Goal: Task Accomplishment & Management: Manage account settings

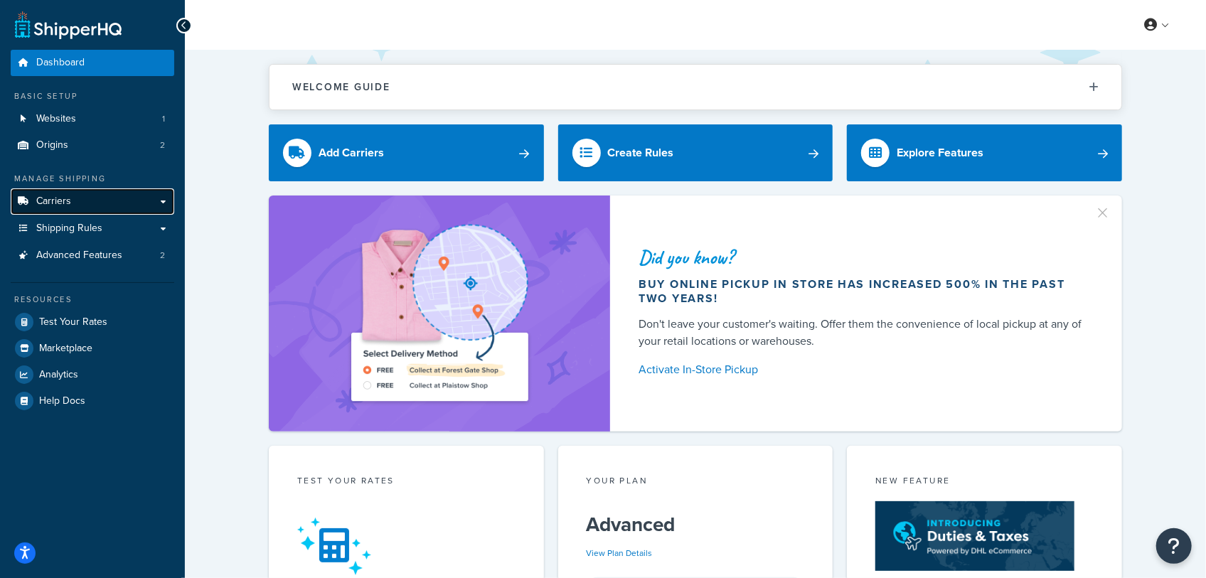
click at [90, 203] on link "Carriers" at bounding box center [93, 201] width 164 height 26
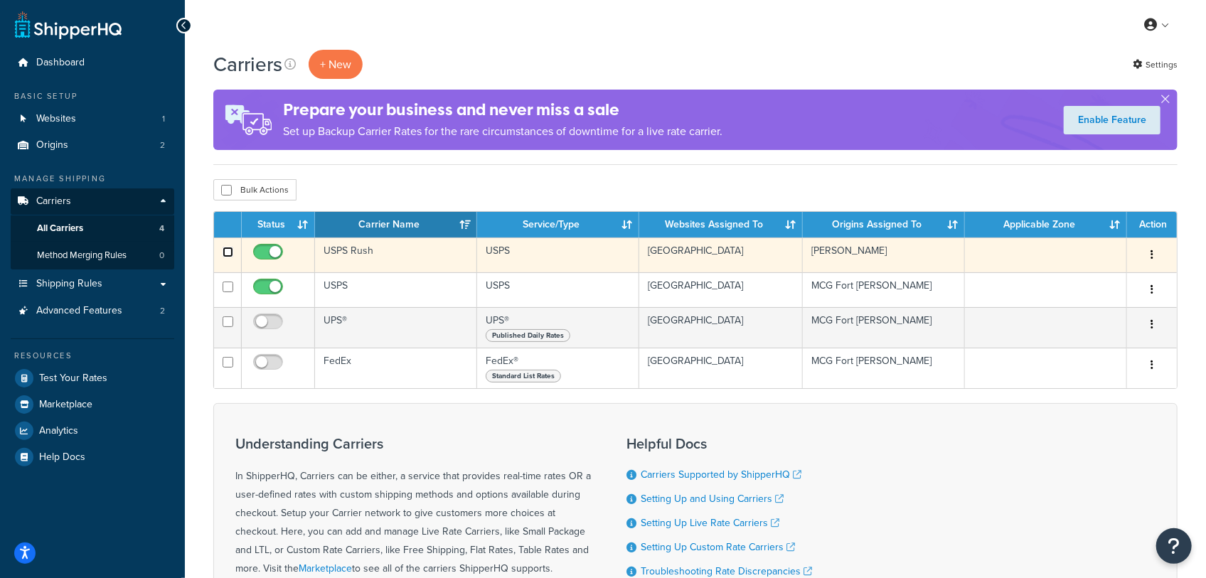
click at [225, 250] on input "checkbox" at bounding box center [228, 252] width 11 height 11
checkbox input "true"
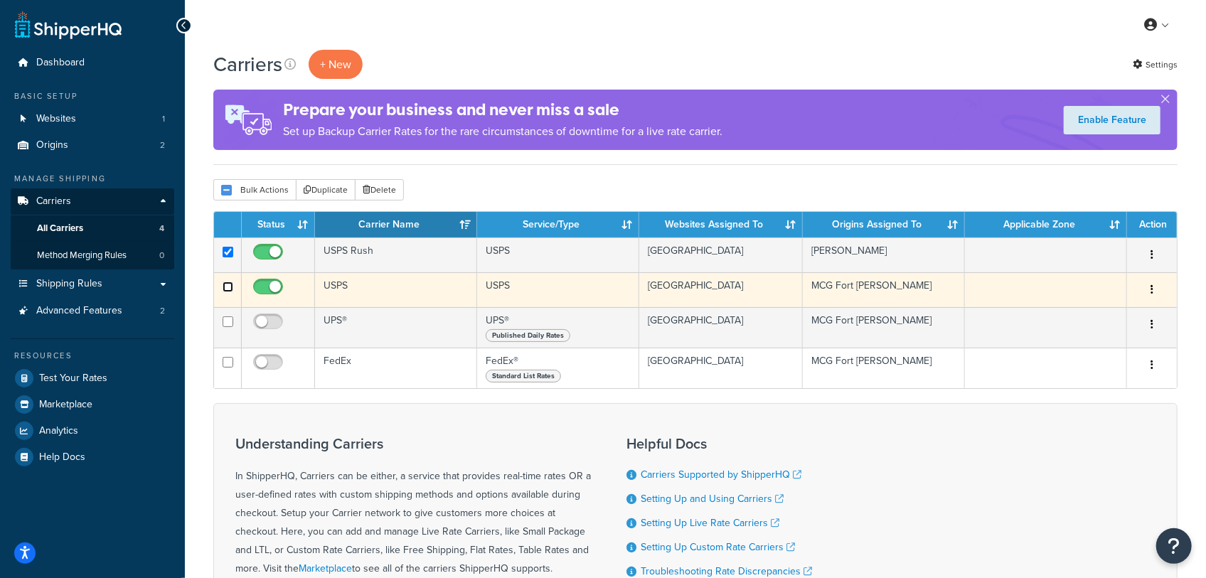
click at [228, 287] on input "checkbox" at bounding box center [228, 287] width 11 height 11
checkbox input "true"
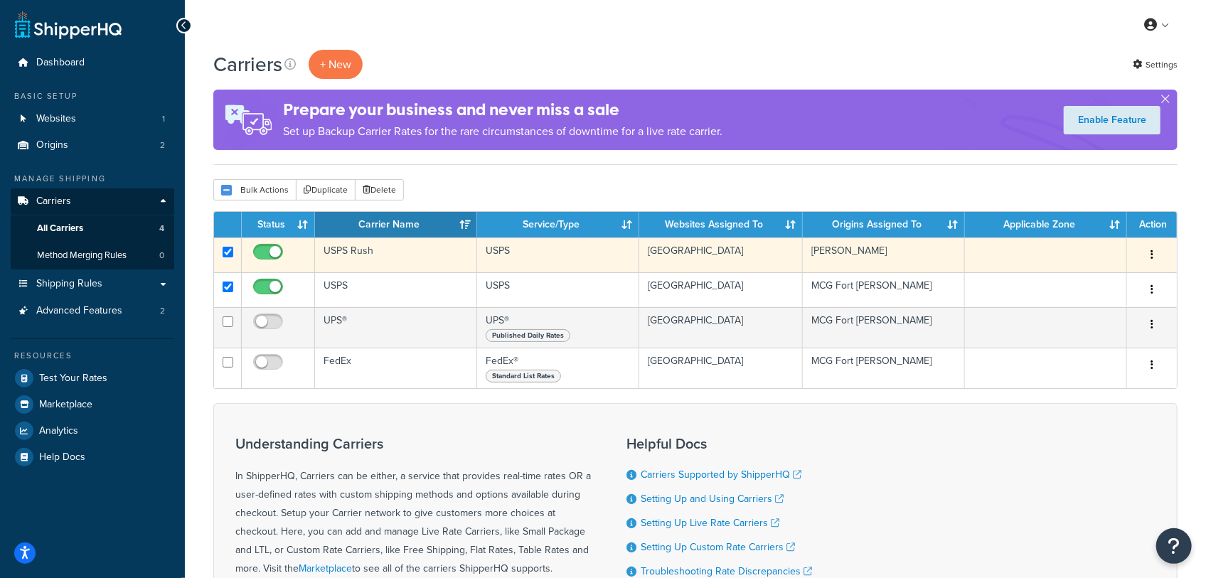
click at [404, 256] on td "USPS Rush" at bounding box center [396, 255] width 162 height 35
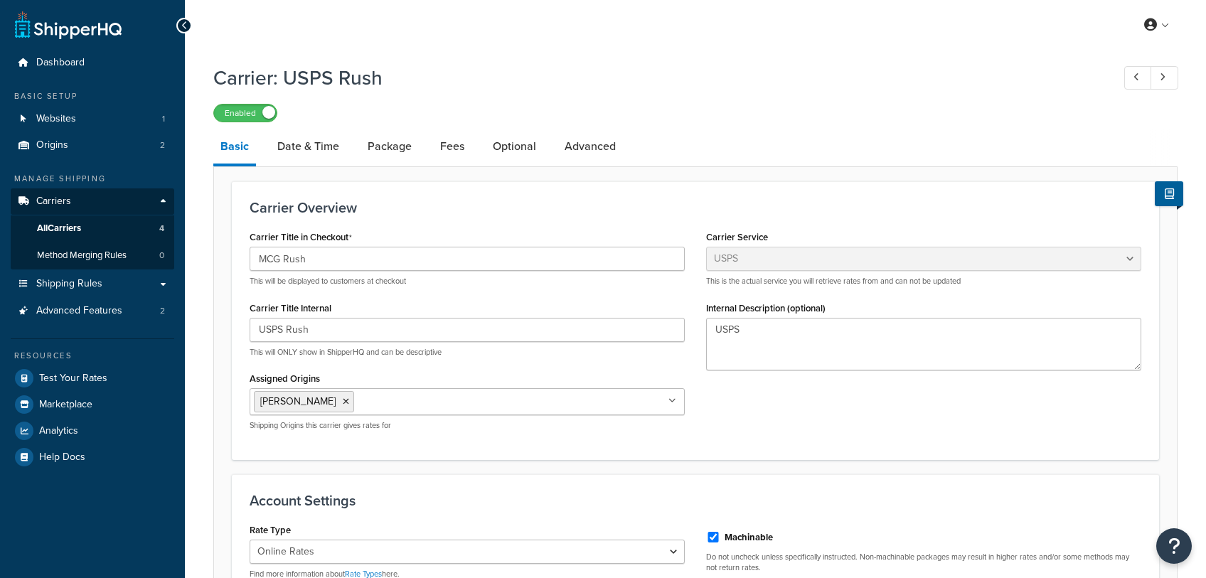
select select "usps"
select select "ONLINE"
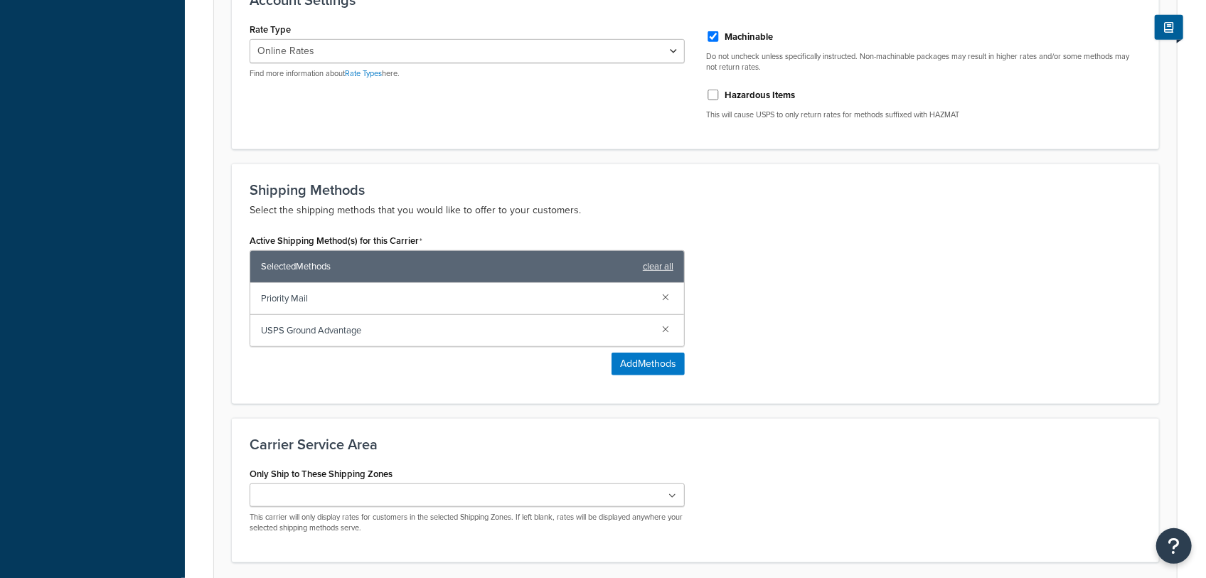
scroll to position [558, 0]
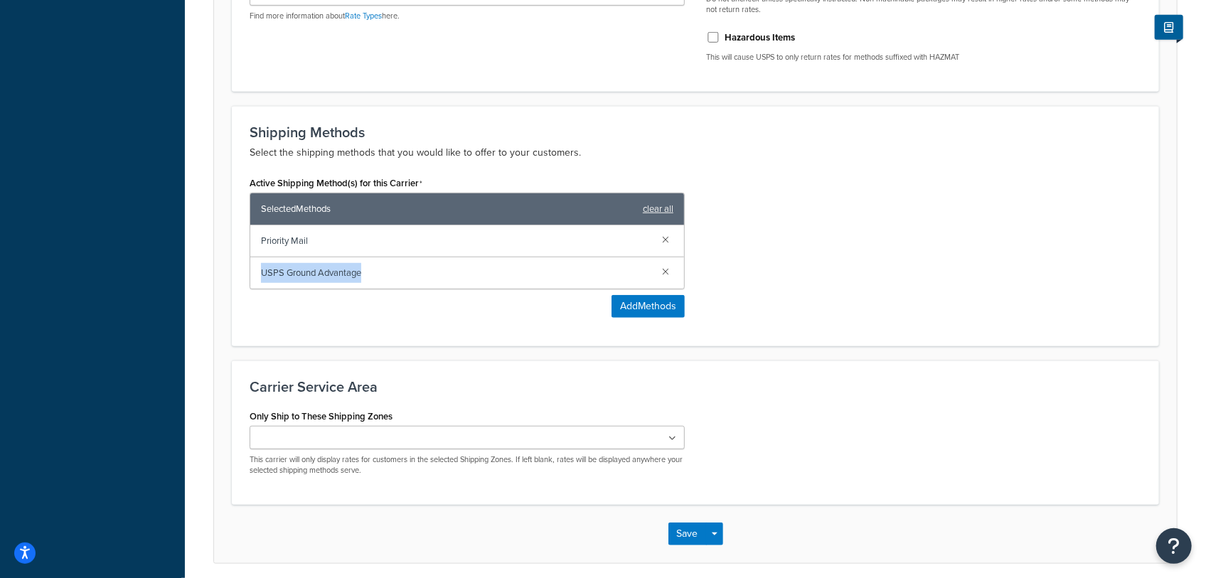
drag, startPoint x: 376, startPoint y: 272, endPoint x: 250, endPoint y: 270, distance: 126.6
click at [250, 270] on div "USPS Ground Advantage" at bounding box center [467, 272] width 434 height 31
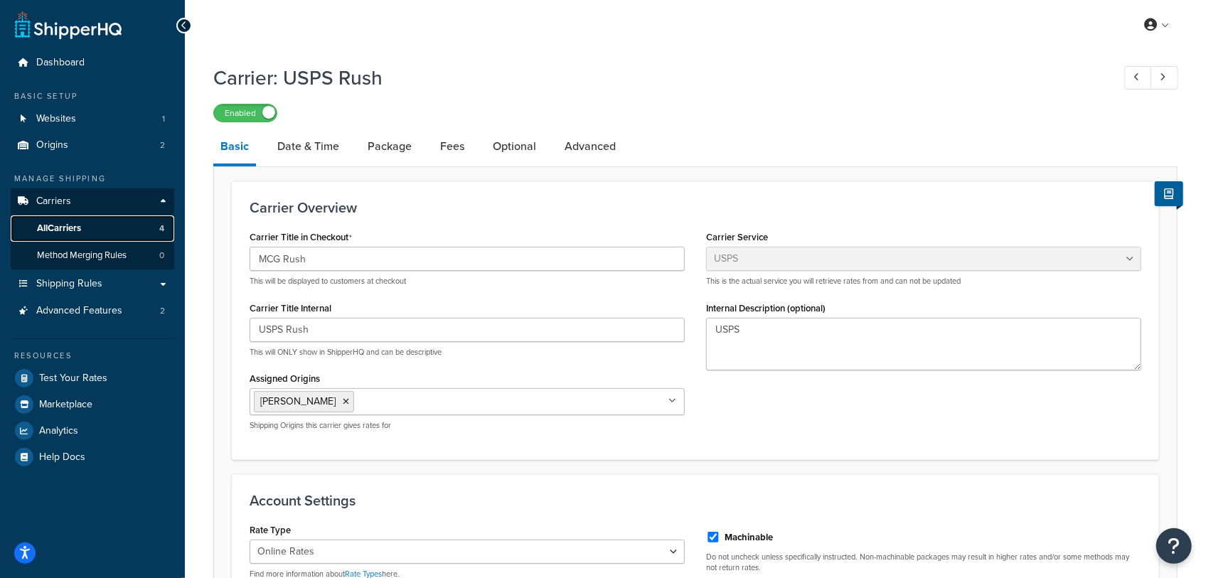
click at [64, 231] on span "All Carriers" at bounding box center [59, 229] width 44 height 12
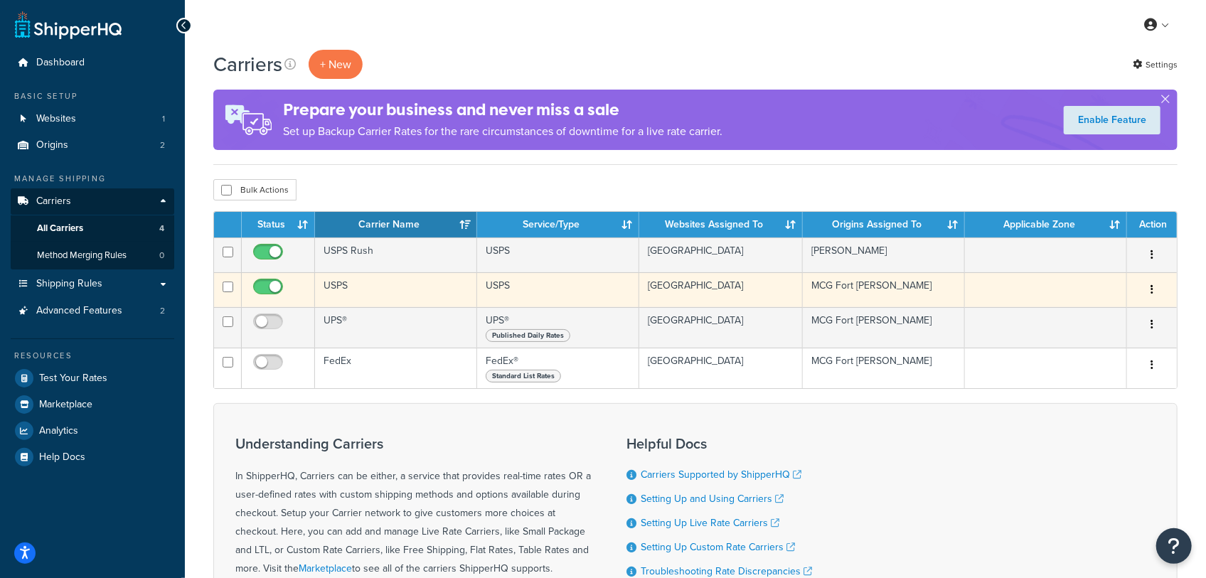
click at [404, 295] on td "USPS" at bounding box center [396, 289] width 162 height 35
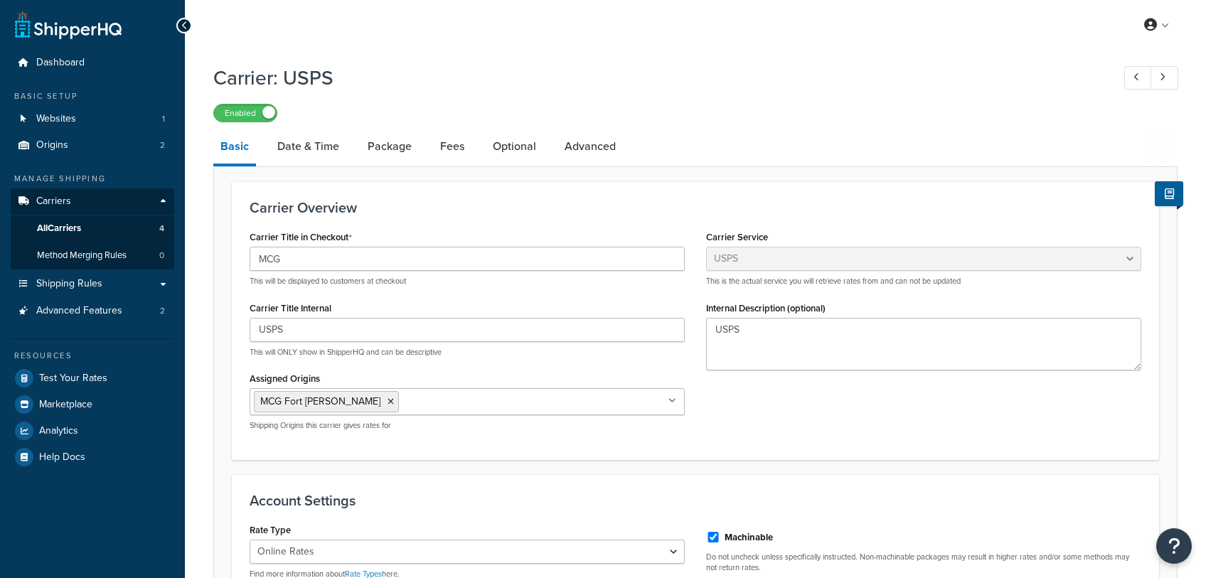
select select "usps"
select select "ONLINE"
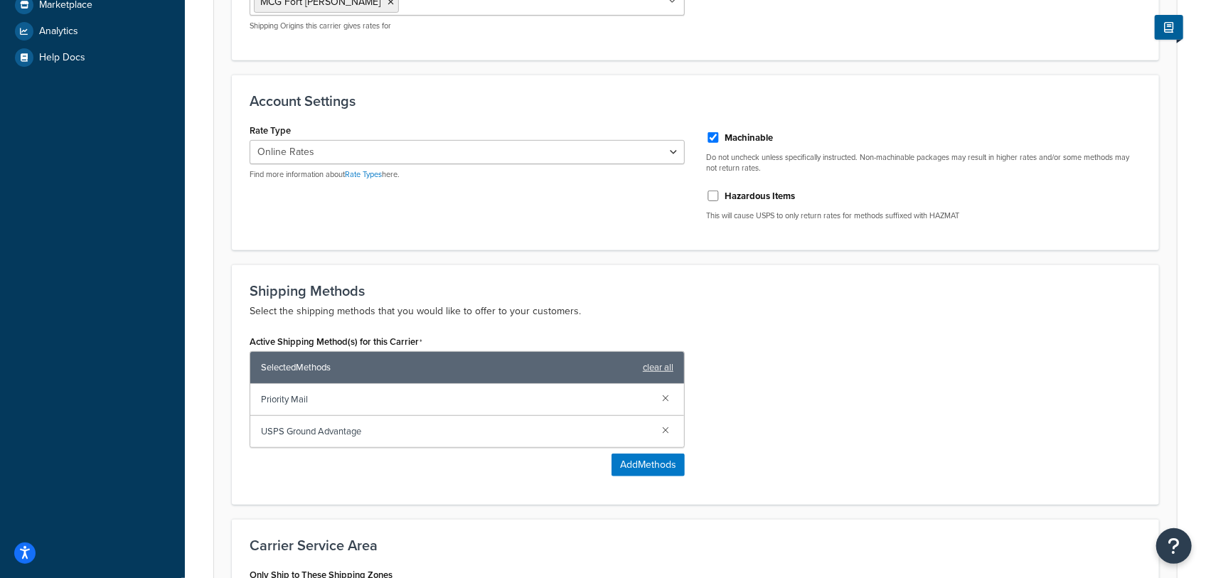
scroll to position [402, 0]
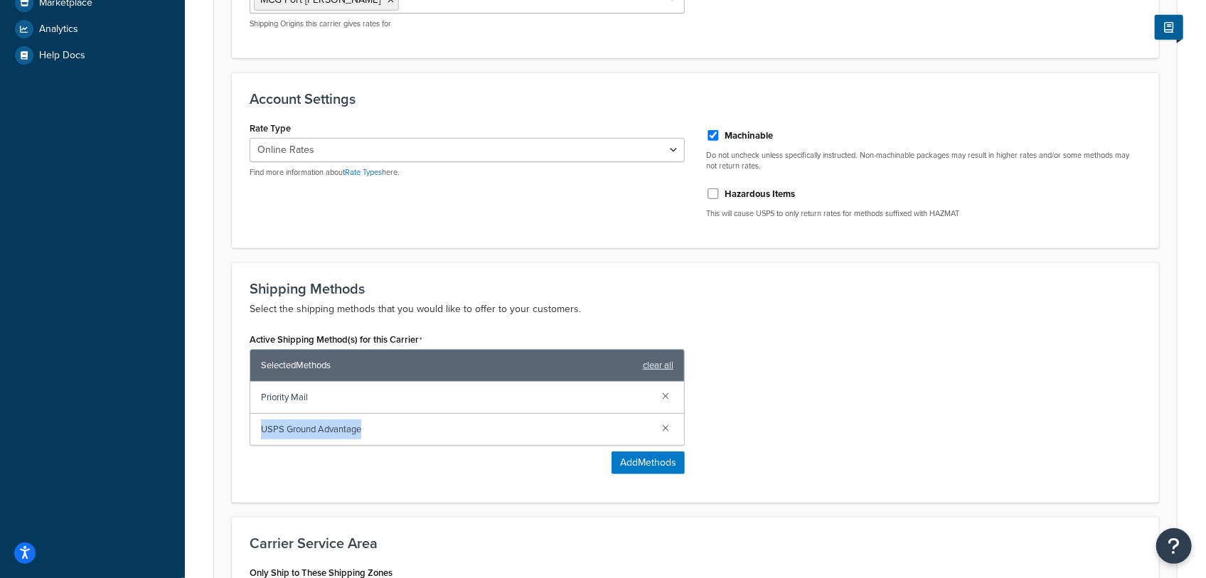
drag, startPoint x: 375, startPoint y: 428, endPoint x: 261, endPoint y: 415, distance: 114.6
click at [261, 415] on div "USPS Ground Advantage" at bounding box center [467, 429] width 434 height 31
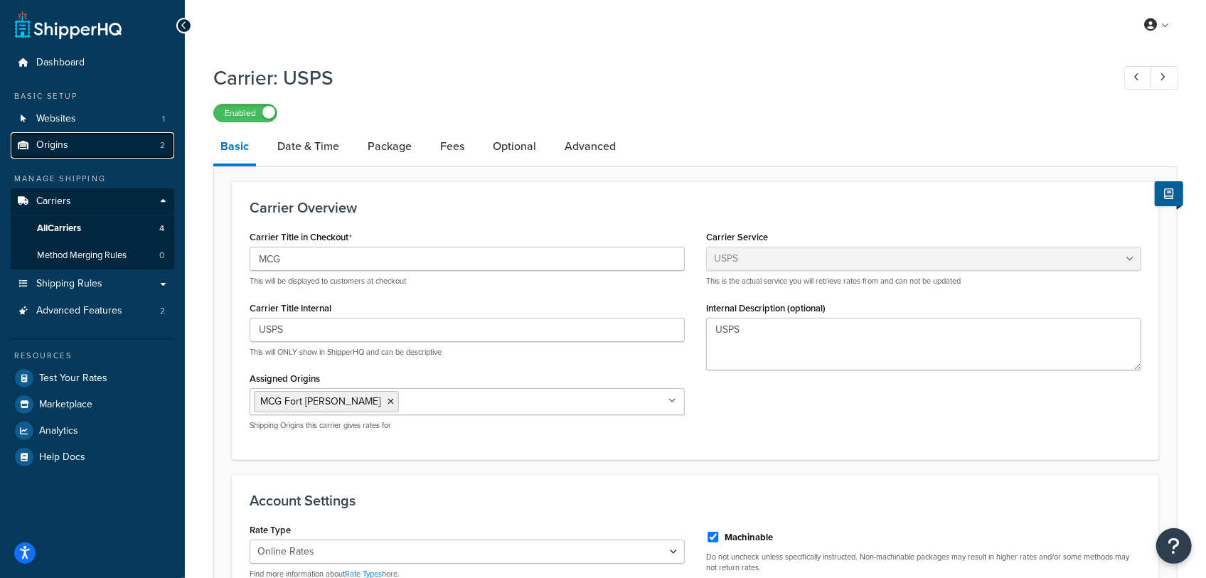
click at [109, 151] on link "Origins 2" at bounding box center [93, 145] width 164 height 26
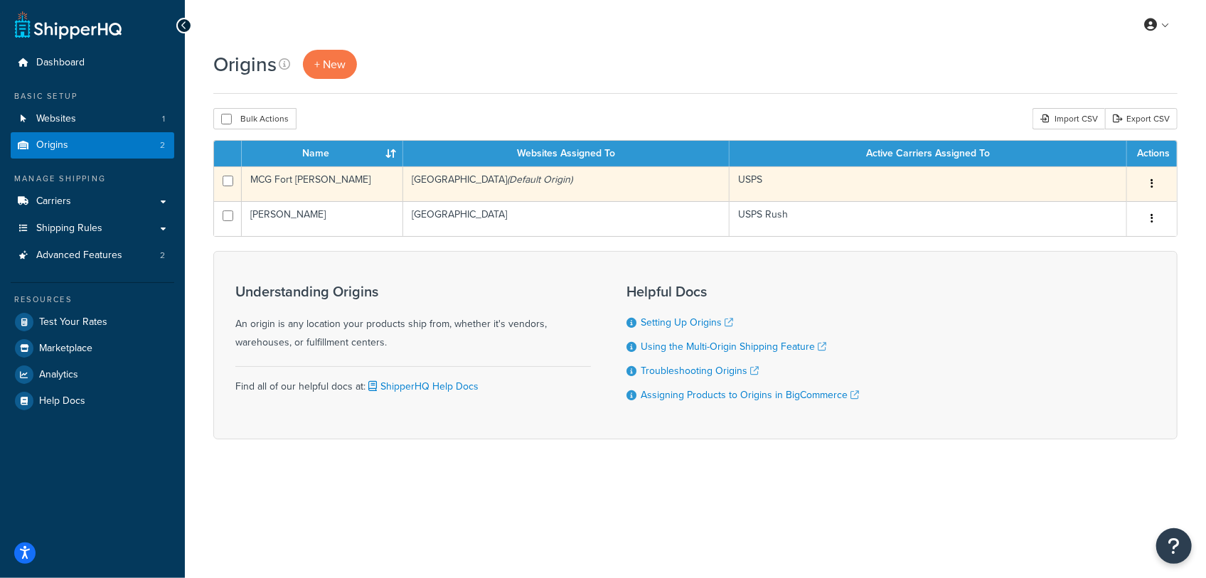
click at [521, 186] on icon "(Default Origin)" at bounding box center [539, 179] width 65 height 15
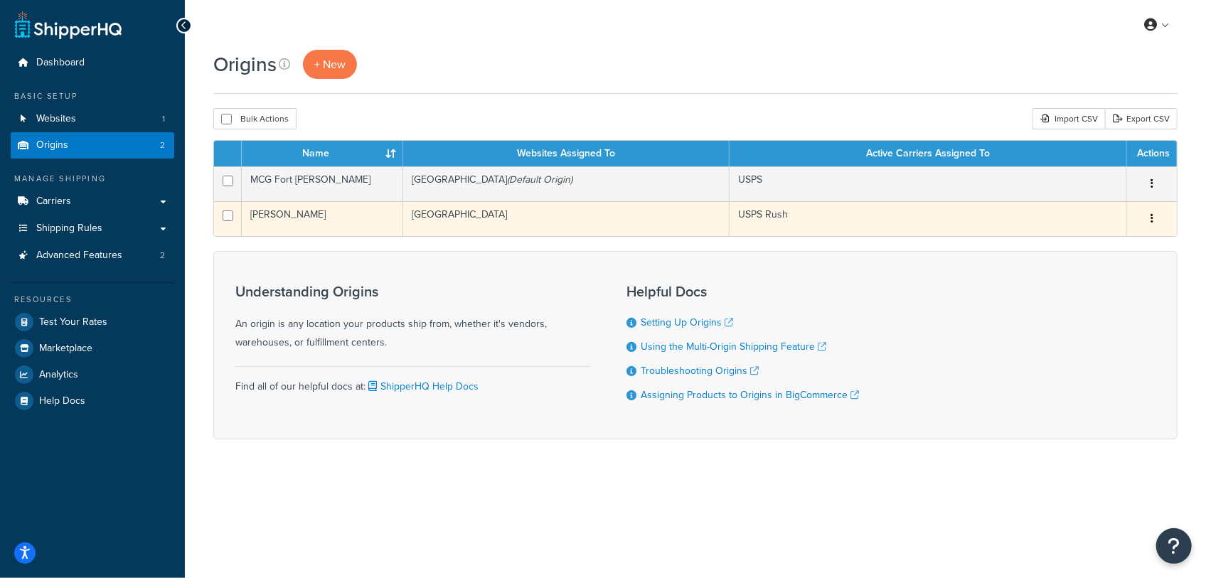
click at [472, 220] on td "[GEOGRAPHIC_DATA]" at bounding box center [566, 218] width 326 height 35
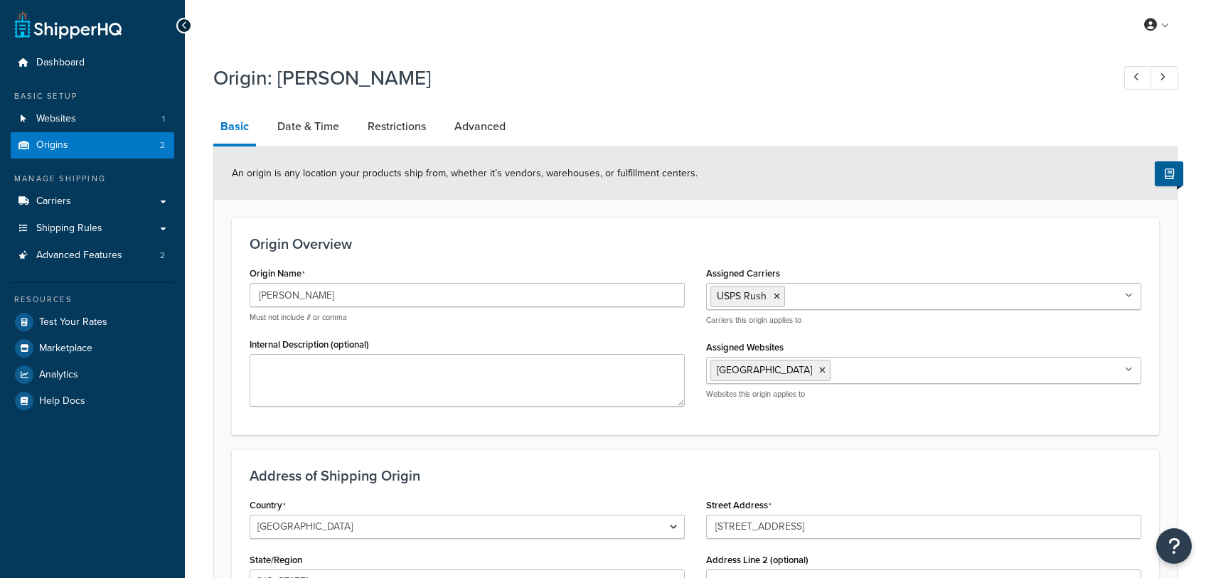
select select "5"
click at [293, 129] on link "Date & Time" at bounding box center [308, 127] width 76 height 34
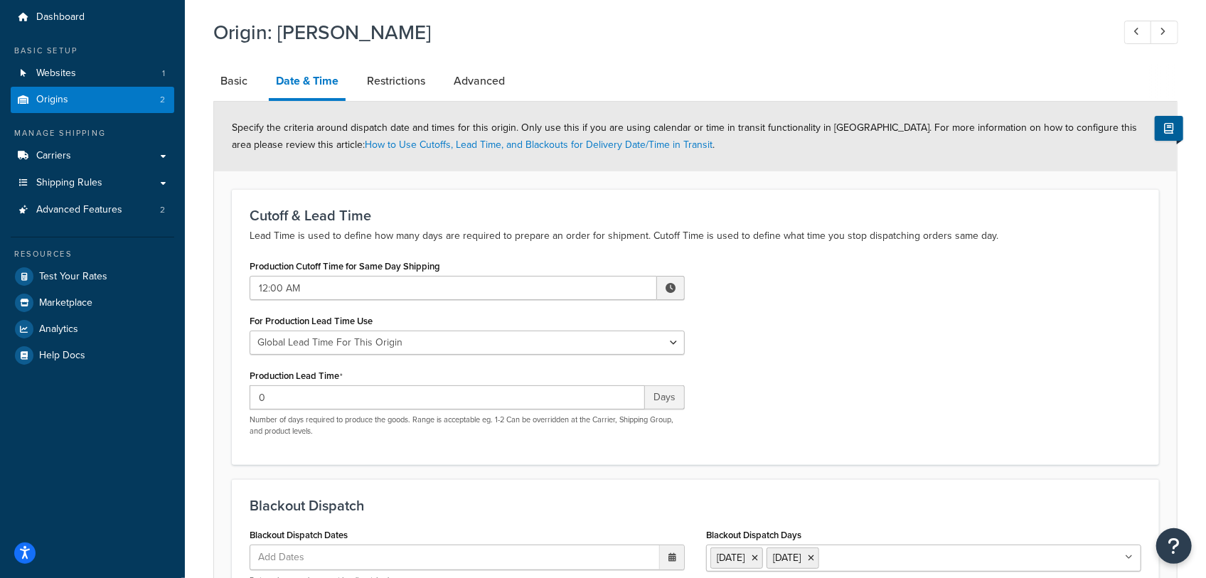
scroll to position [45, 0]
click at [1169, 34] on link at bounding box center [1165, 32] width 28 height 23
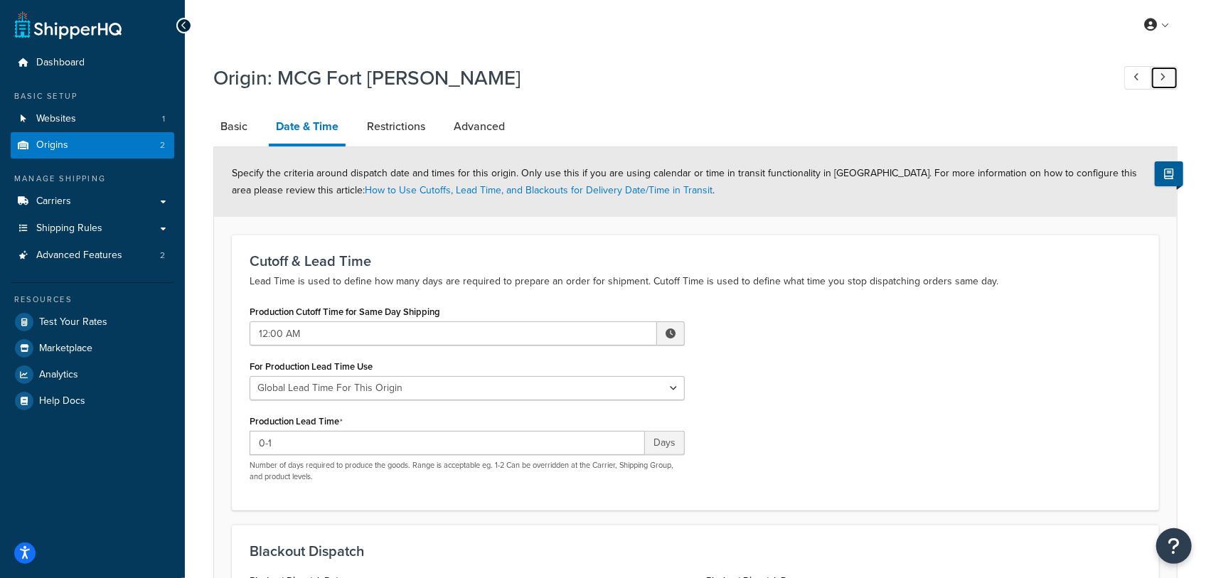
click at [1169, 74] on link at bounding box center [1165, 77] width 28 height 23
type input "0"
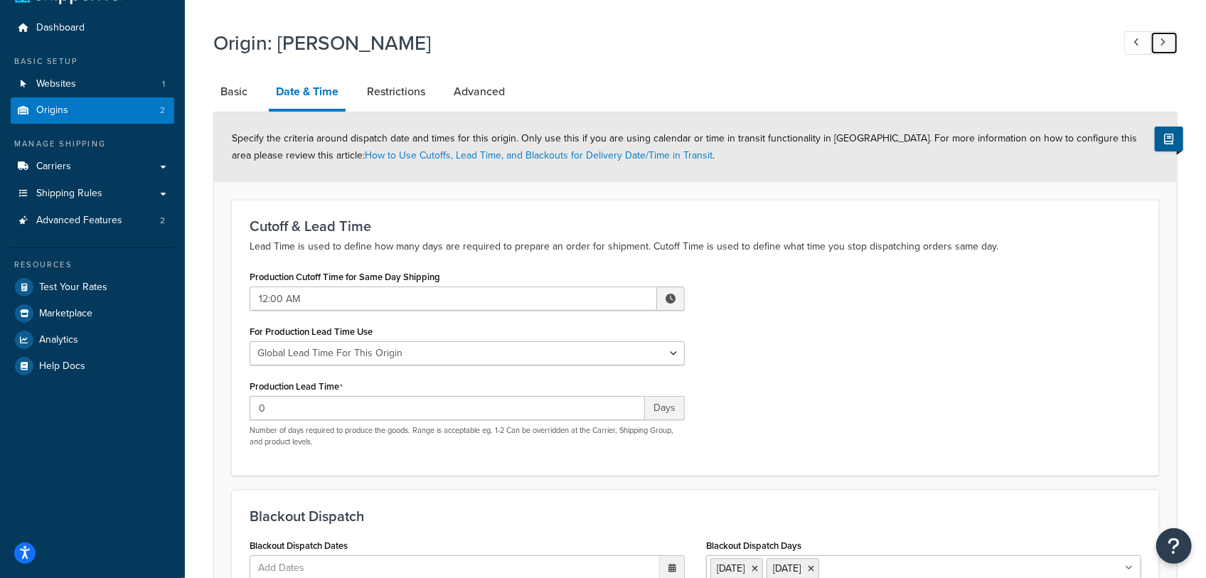
scroll to position [33, 0]
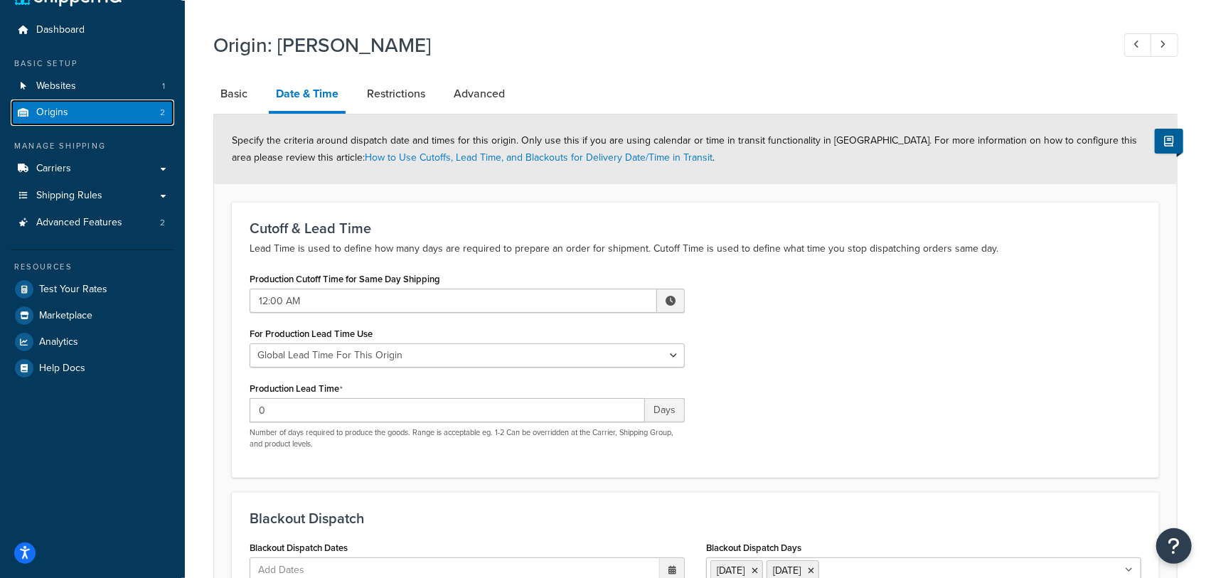
click at [141, 111] on link "Origins 2" at bounding box center [93, 113] width 164 height 26
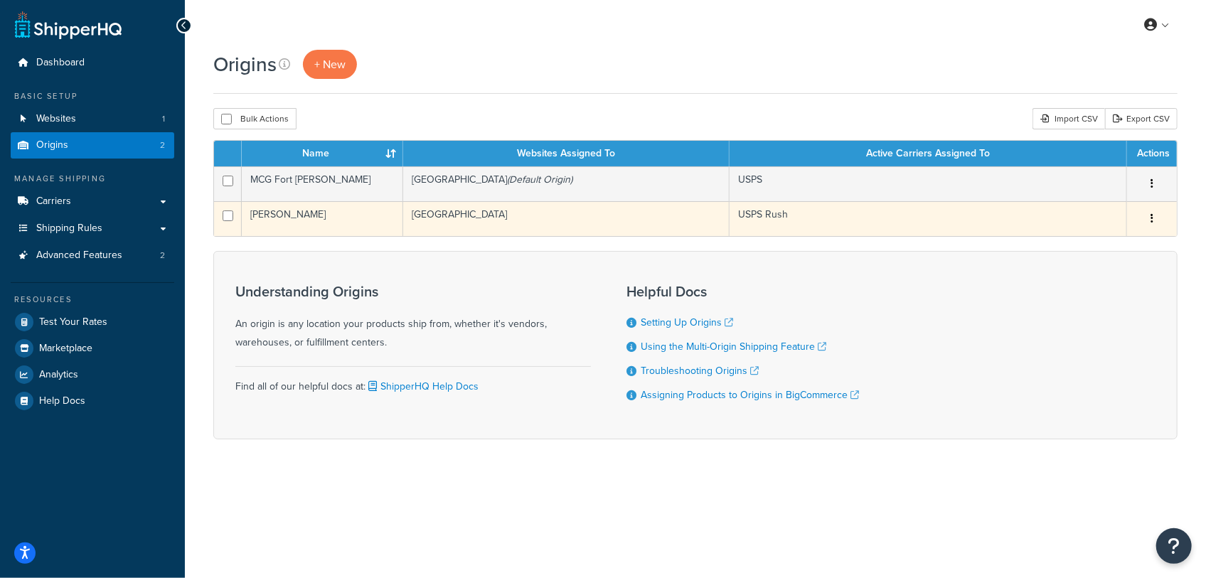
click at [225, 219] on input "checkbox" at bounding box center [228, 215] width 11 height 11
checkbox input "true"
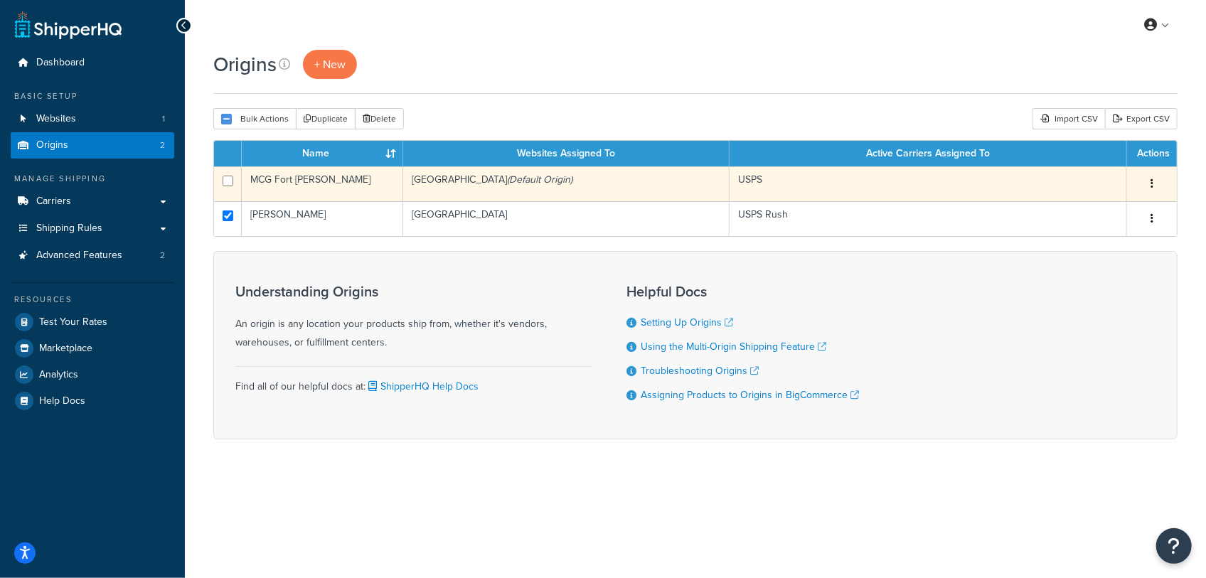
click at [329, 188] on td "MCG Fort Jones" at bounding box center [322, 183] width 161 height 35
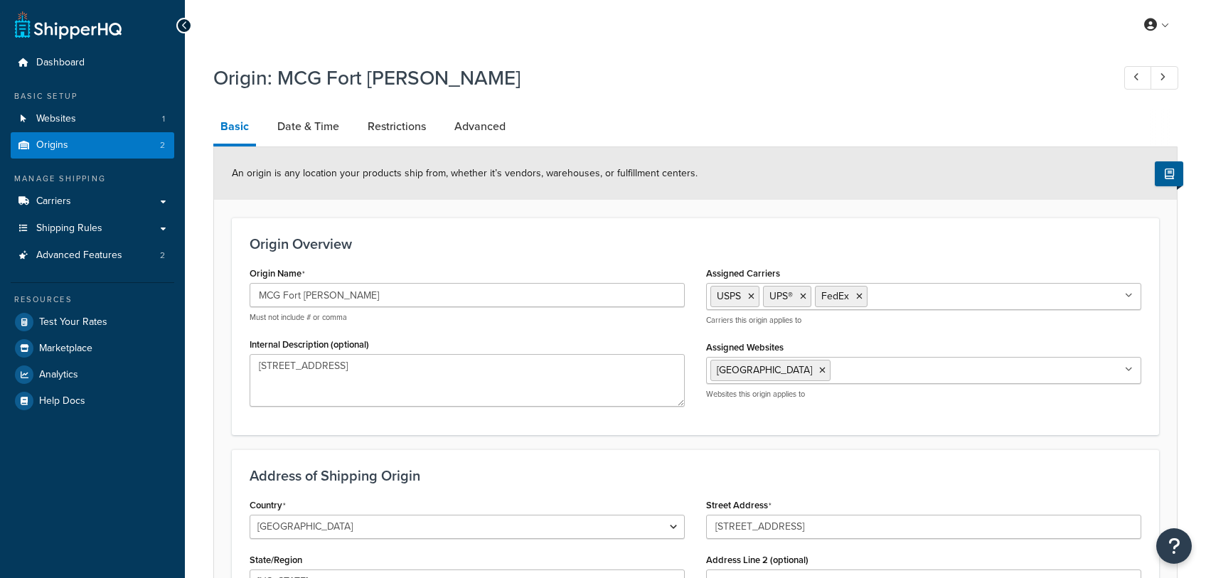
select select "5"
click at [1171, 78] on link at bounding box center [1165, 77] width 28 height 23
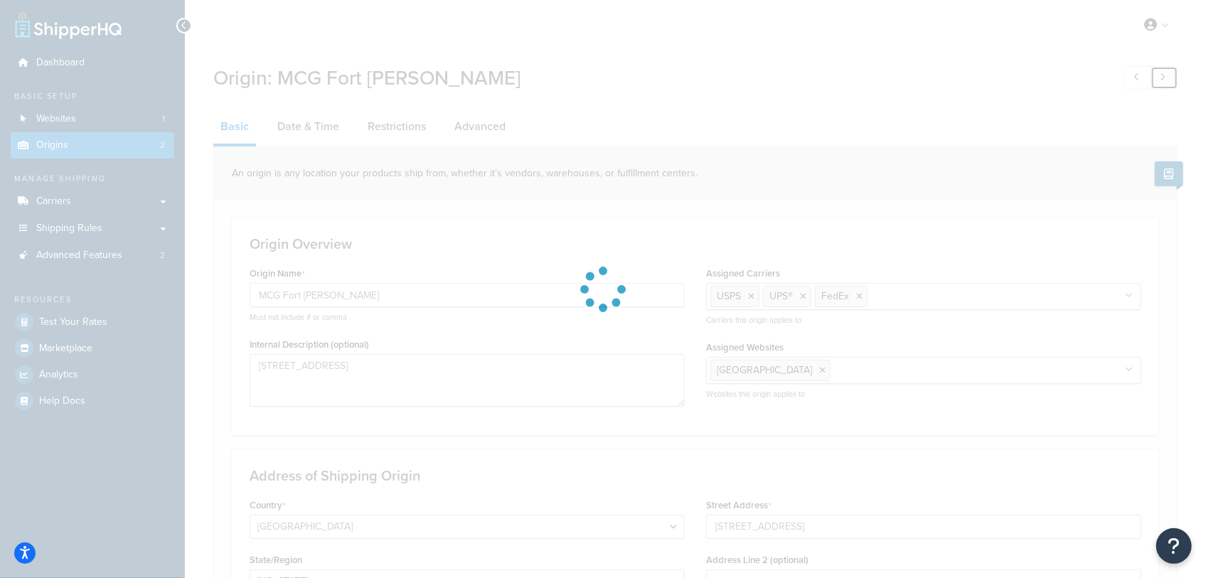
type input "Rush MCG"
type input "For Jones"
type input "11229 Succulent St"
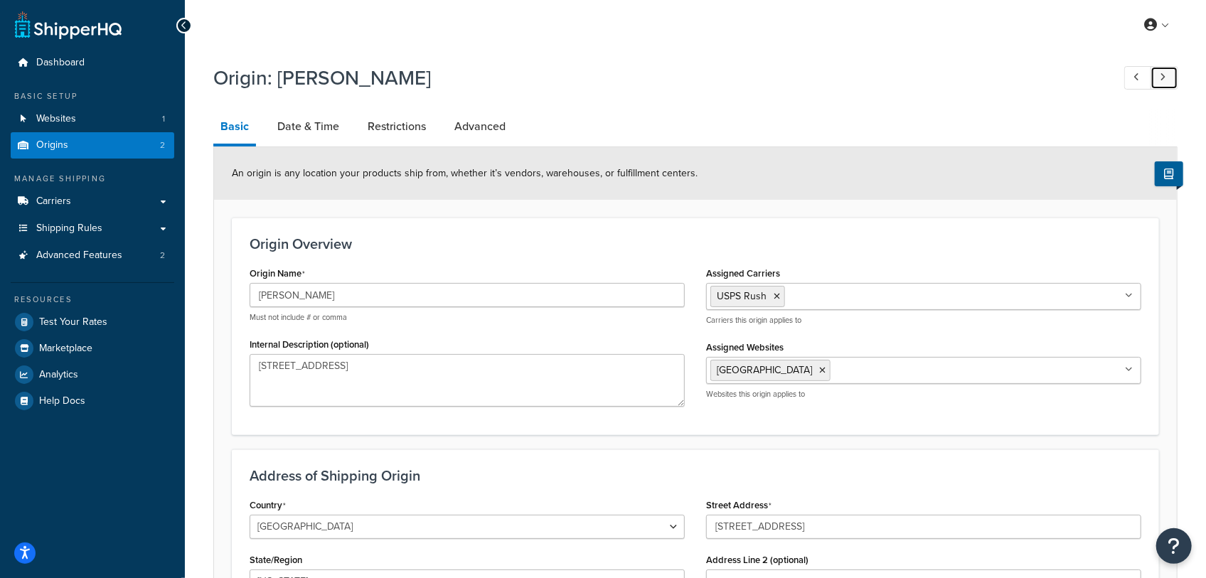
click at [1166, 75] on icon at bounding box center [1163, 77] width 6 height 9
type input "MCG Fort [PERSON_NAME]"
type input "Fort Jones"
type input "11229 Succulent St."
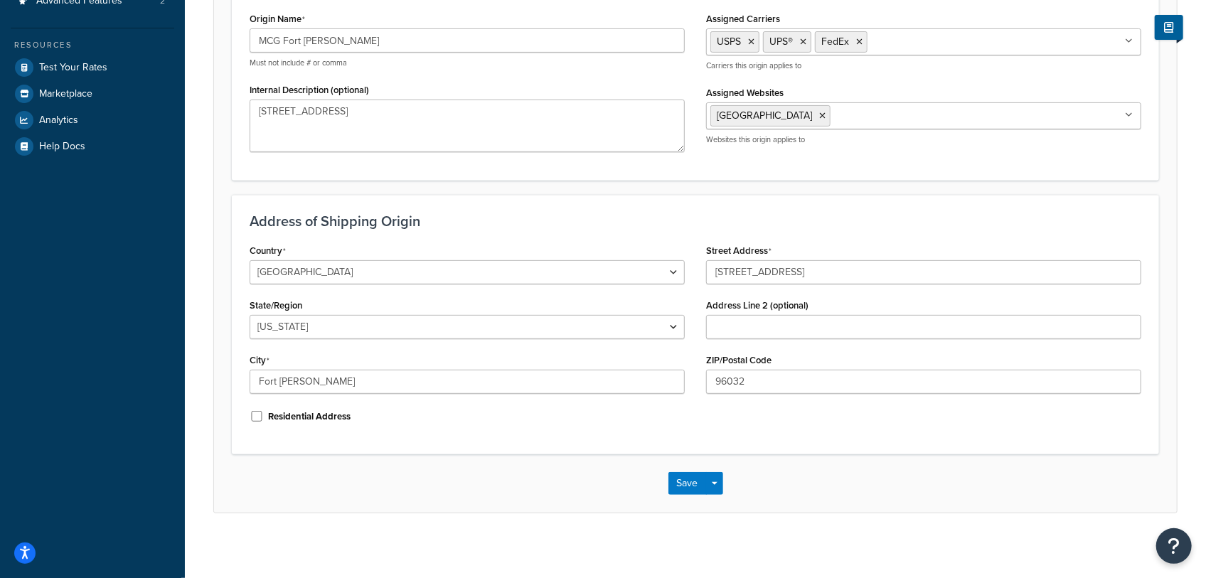
scroll to position [260, 0]
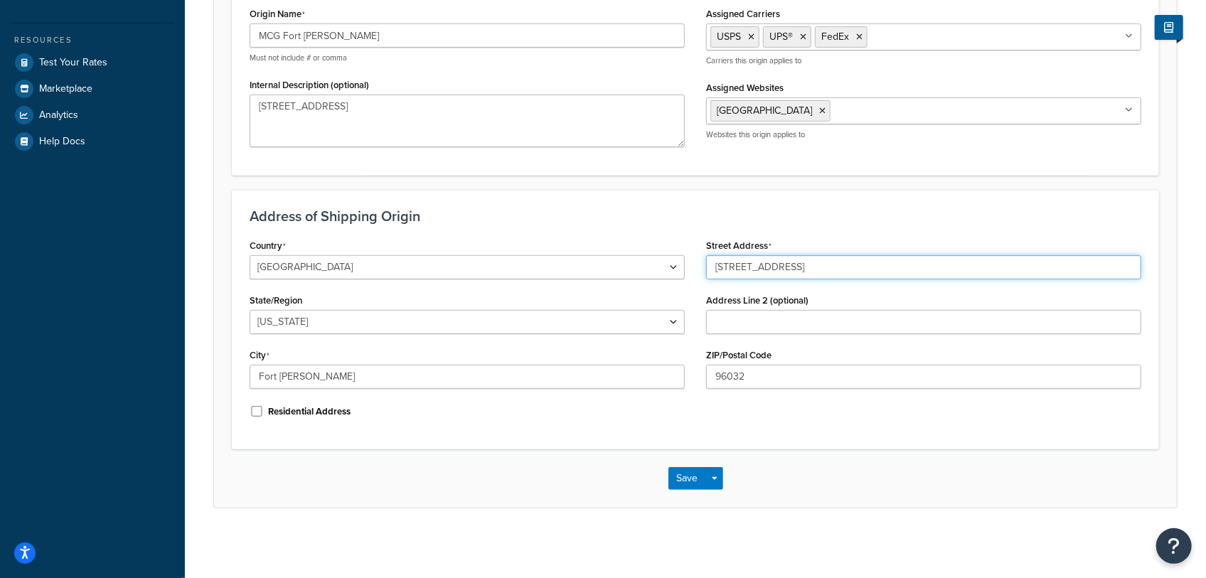
click at [825, 264] on input "11229 Succulent St." at bounding box center [923, 267] width 435 height 24
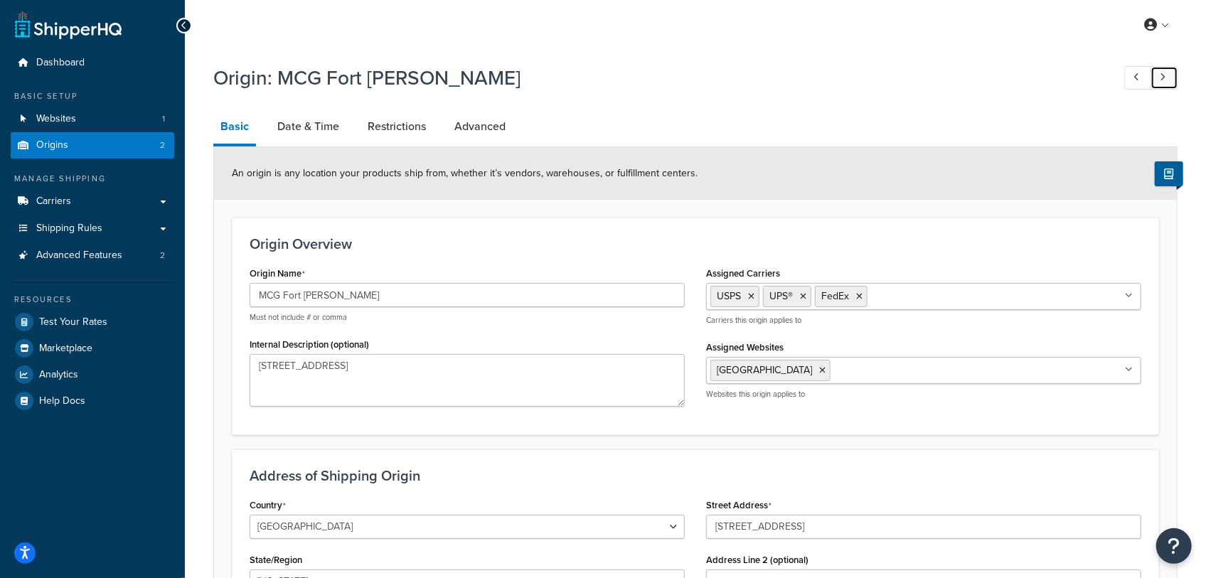
click at [1157, 74] on link at bounding box center [1165, 77] width 28 height 23
type input "Rush MCG"
type input "For Jones"
type input "11229 Succulent St"
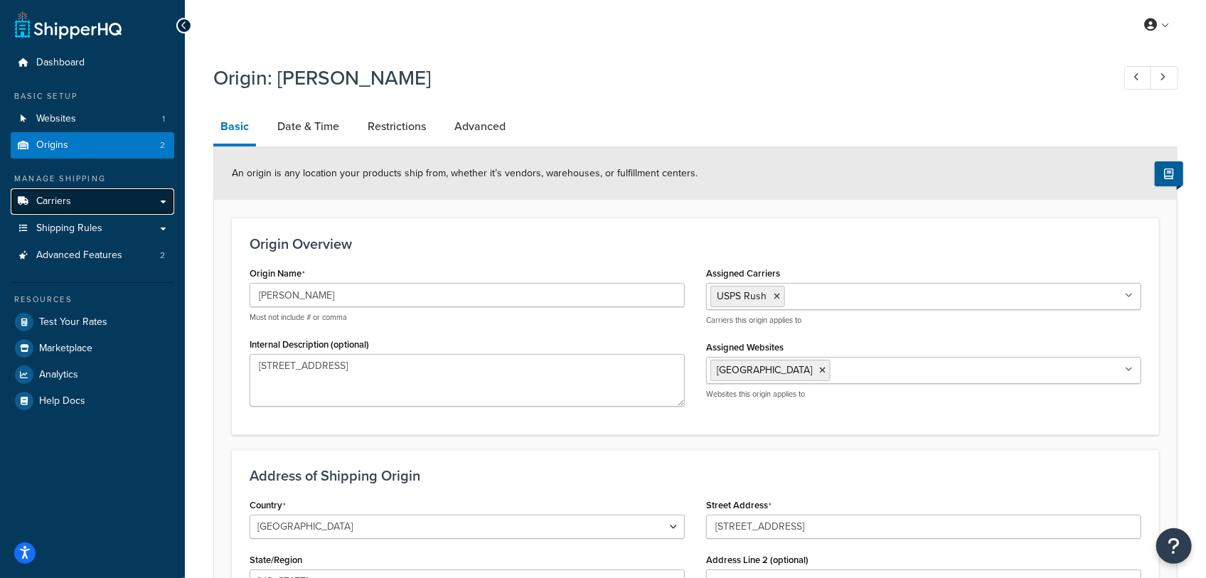
click at [63, 208] on span "Carriers" at bounding box center [53, 202] width 35 height 12
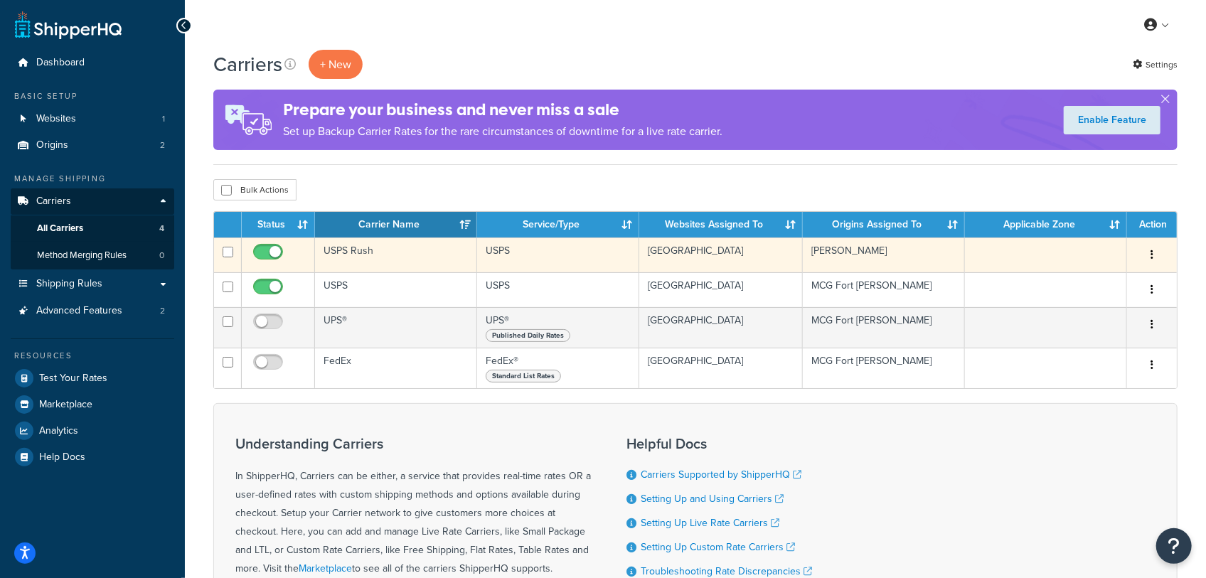
click at [358, 264] on td "USPS Rush" at bounding box center [396, 255] width 162 height 35
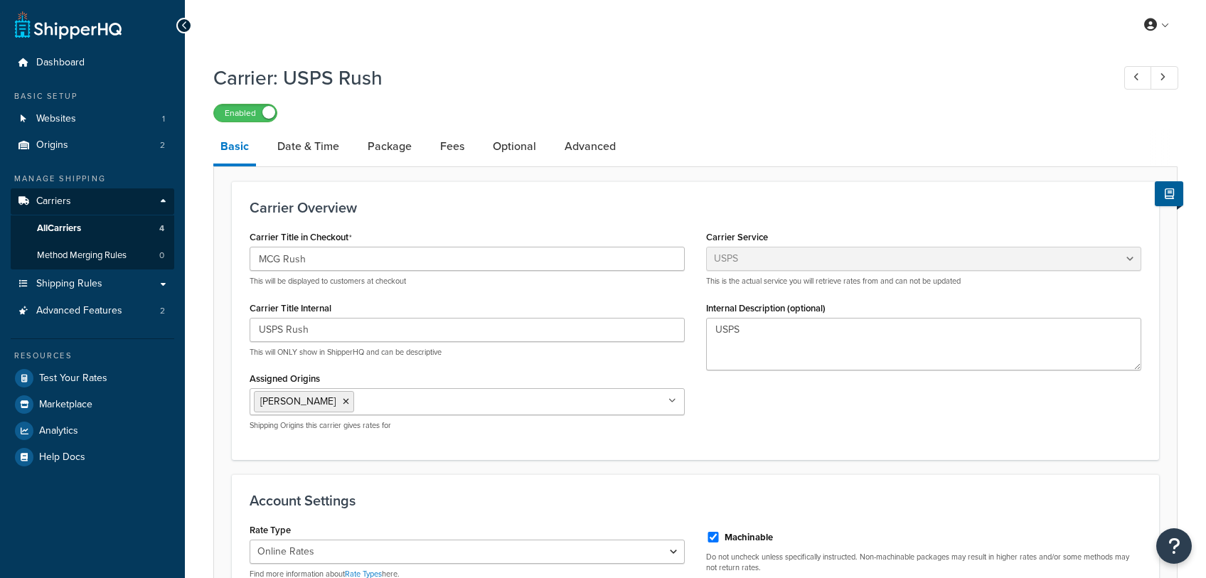
select select "usps"
select select "ONLINE"
click at [319, 142] on link "Date & Time" at bounding box center [308, 146] width 76 height 34
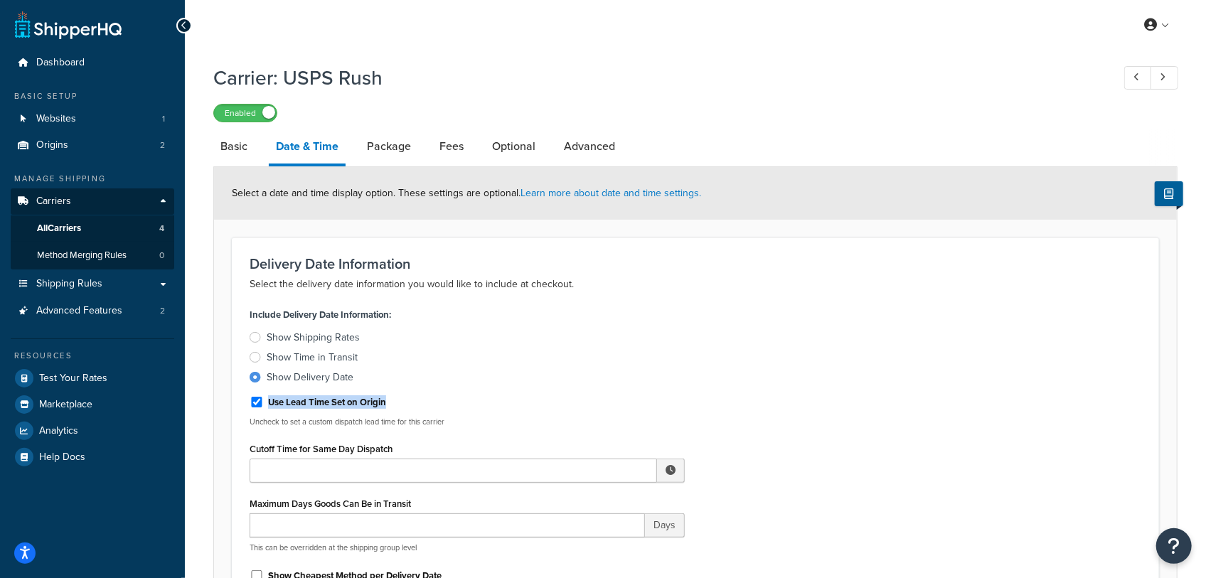
drag, startPoint x: 392, startPoint y: 400, endPoint x: 262, endPoint y: 390, distance: 129.8
click at [262, 390] on div "Use Lead Time Set on Origin" at bounding box center [467, 400] width 435 height 21
click at [688, 304] on div "Include Delivery Date Information: Show Shipping Rates Show Time in Transit Sho…" at bounding box center [467, 457] width 457 height 307
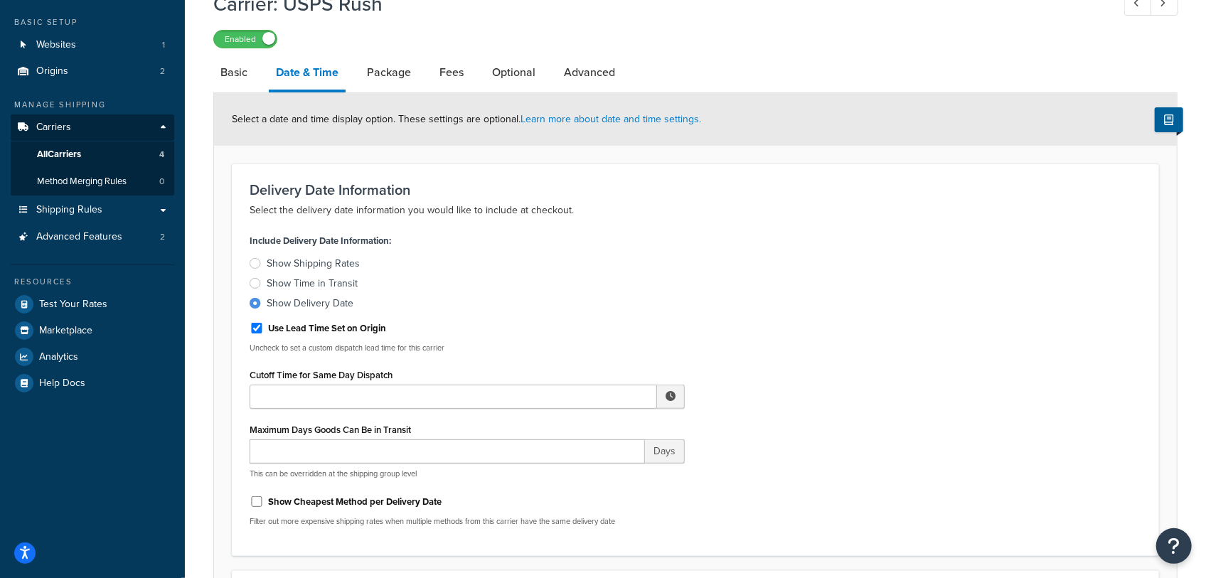
scroll to position [79, 0]
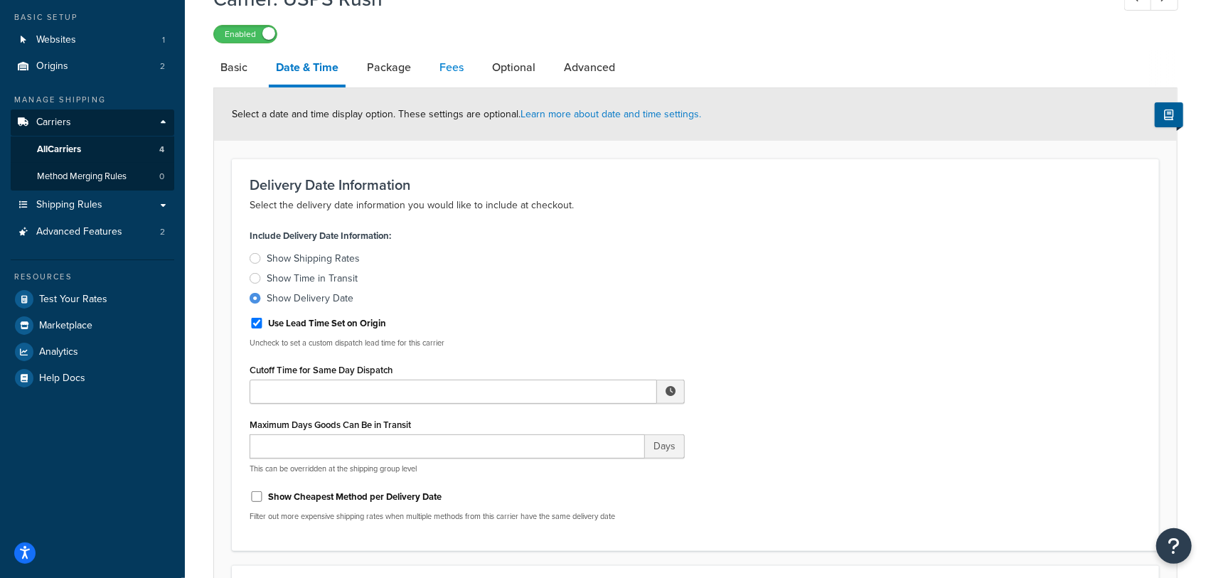
click at [468, 64] on link "Fees" at bounding box center [451, 67] width 38 height 34
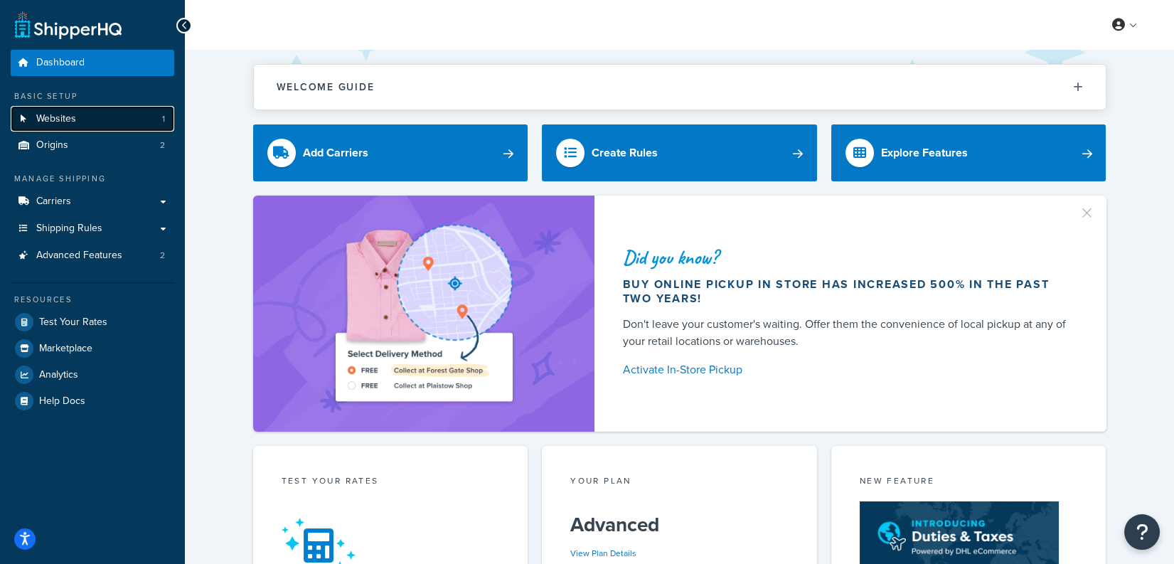
click at [85, 117] on link "Websites 1" at bounding box center [93, 119] width 164 height 26
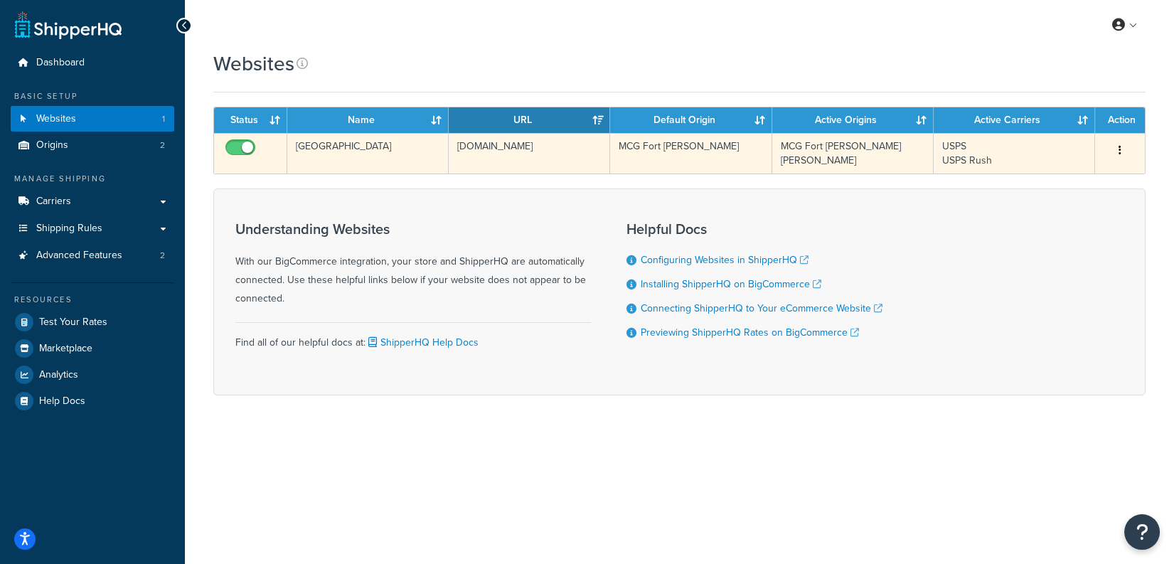
click at [548, 154] on td "[DOMAIN_NAME]" at bounding box center [529, 153] width 161 height 41
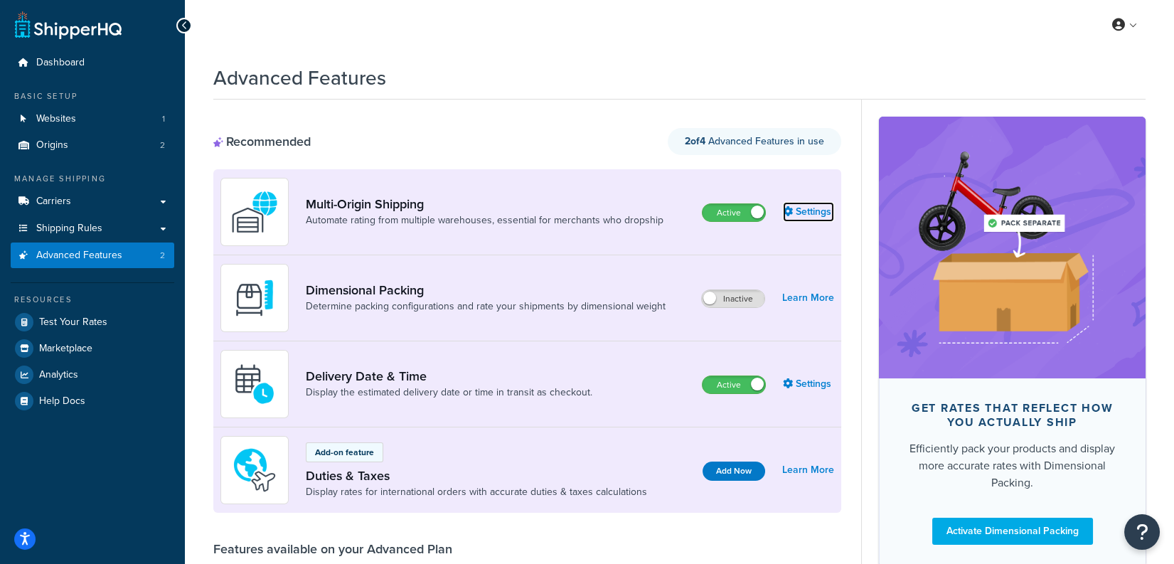
click at [820, 213] on link "Settings" at bounding box center [808, 212] width 51 height 20
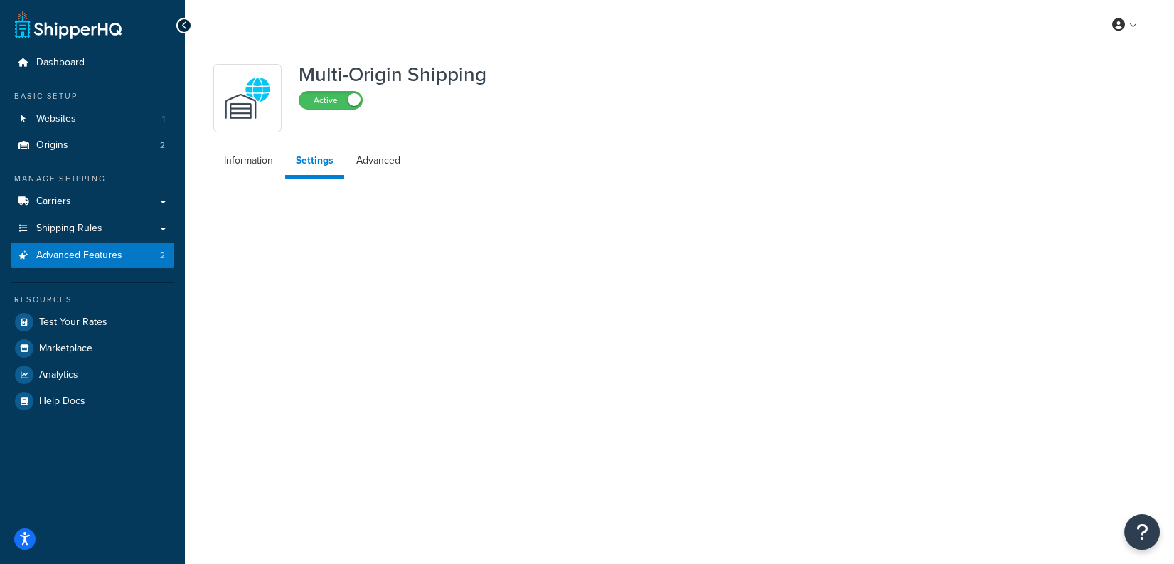
select select "FEWEST"
select select "false"
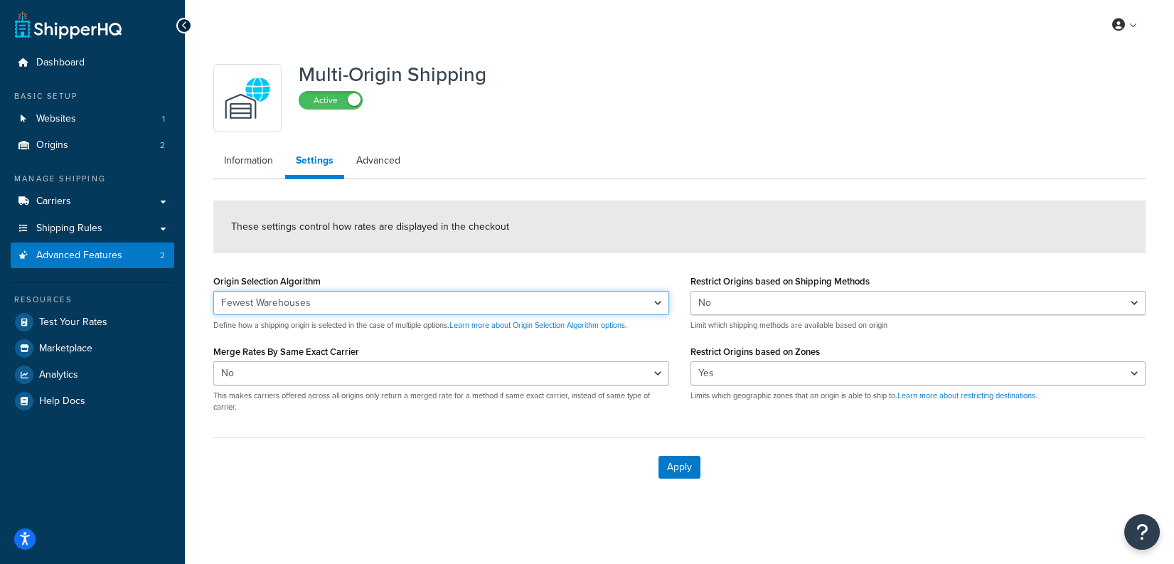
click at [523, 297] on select "Nearest Warehouse Fewest Warehouses" at bounding box center [441, 303] width 456 height 24
click at [614, 306] on select "Nearest Warehouse Fewest Warehouses" at bounding box center [441, 303] width 456 height 24
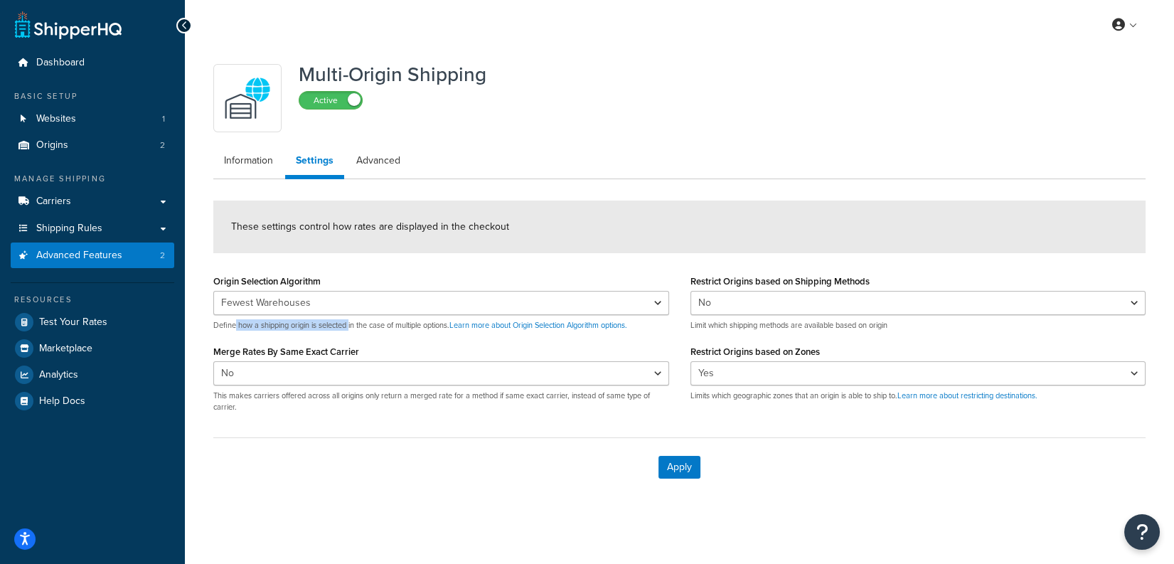
drag, startPoint x: 236, startPoint y: 325, endPoint x: 351, endPoint y: 329, distance: 115.3
click at [351, 329] on p "Define how a shipping origin is selected in the case of multiple options. Learn…" at bounding box center [441, 325] width 456 height 11
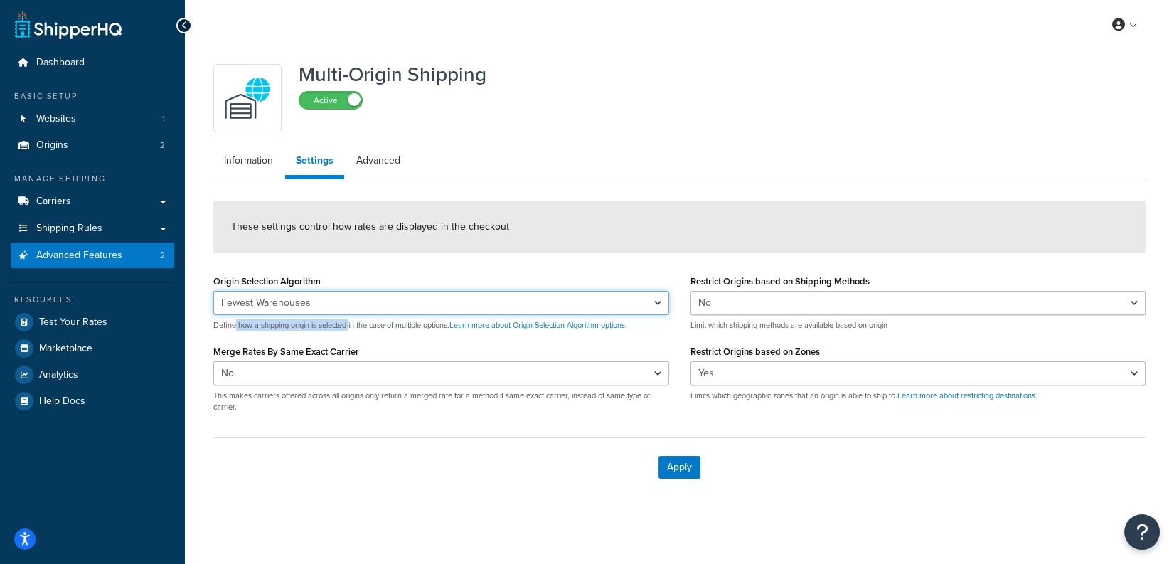
click at [356, 302] on select "Nearest Warehouse Fewest Warehouses" at bounding box center [441, 303] width 456 height 24
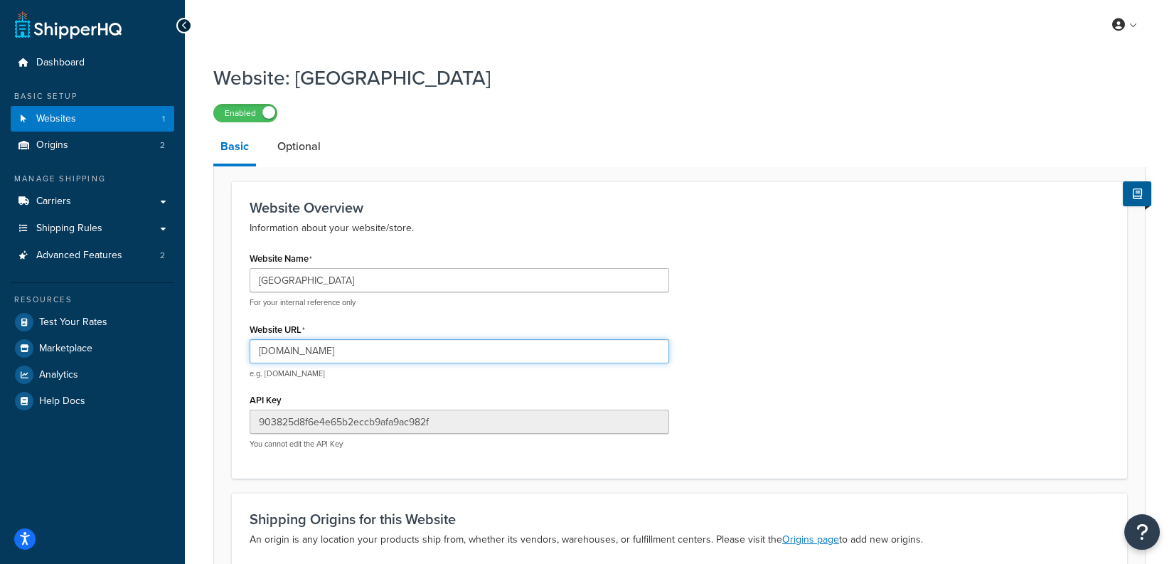
click at [407, 351] on input "[DOMAIN_NAME]" at bounding box center [460, 351] width 420 height 24
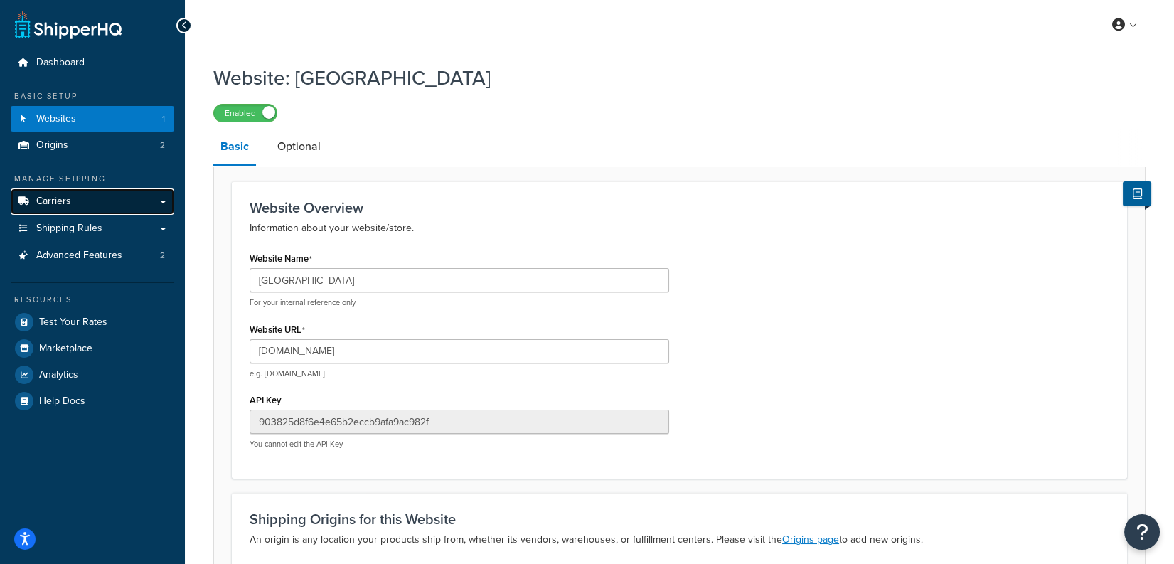
click at [91, 203] on link "Carriers" at bounding box center [93, 201] width 164 height 26
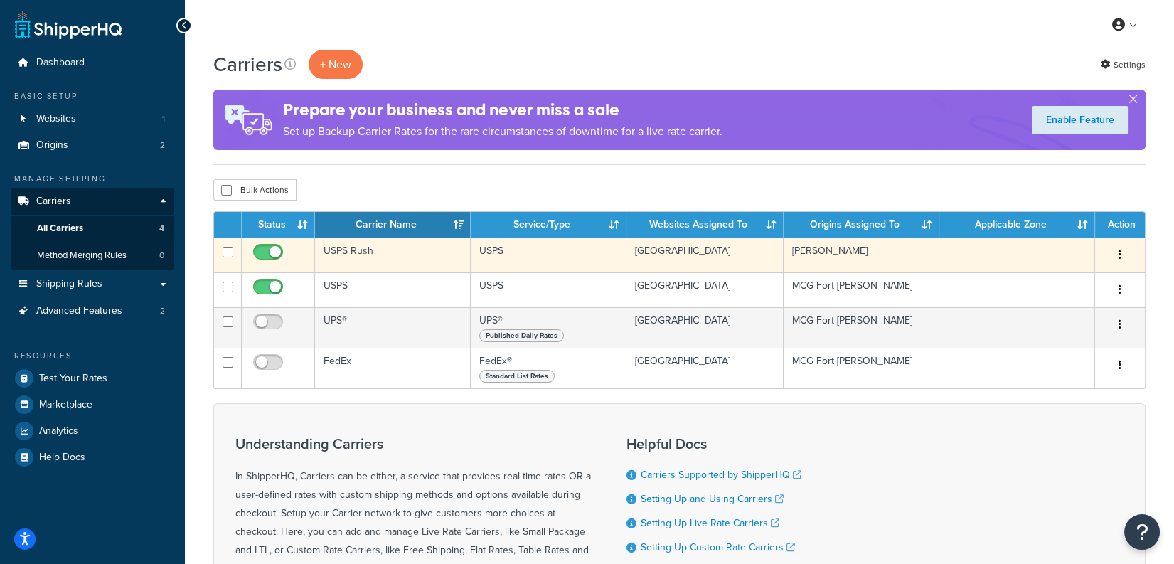
click at [412, 255] on td "USPS Rush" at bounding box center [393, 255] width 156 height 35
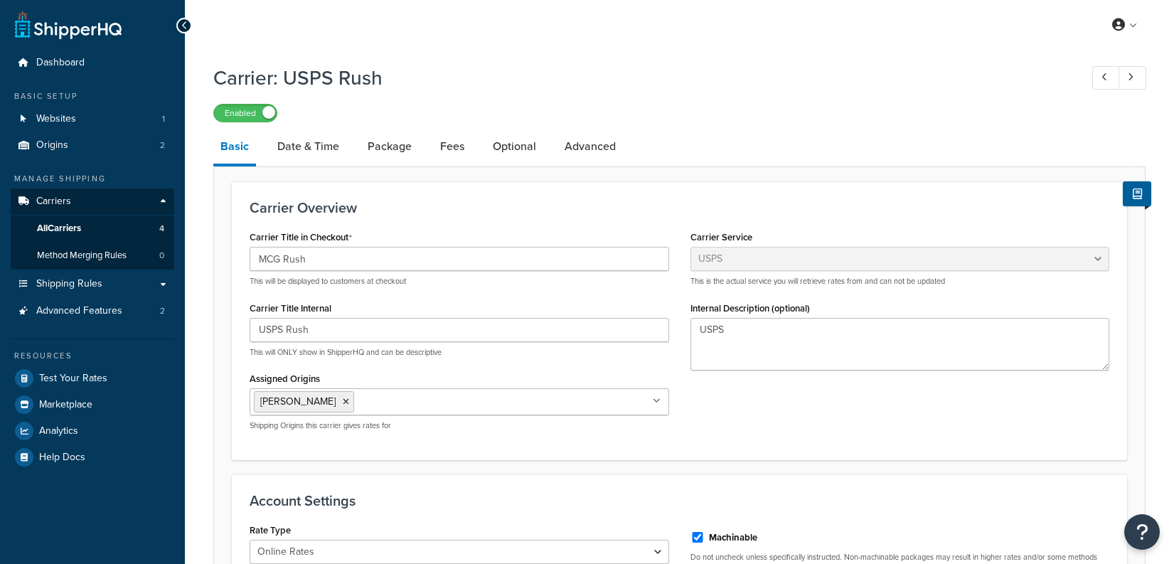
select select "usps"
select select "ONLINE"
click at [311, 151] on link "Date & Time" at bounding box center [308, 146] width 76 height 34
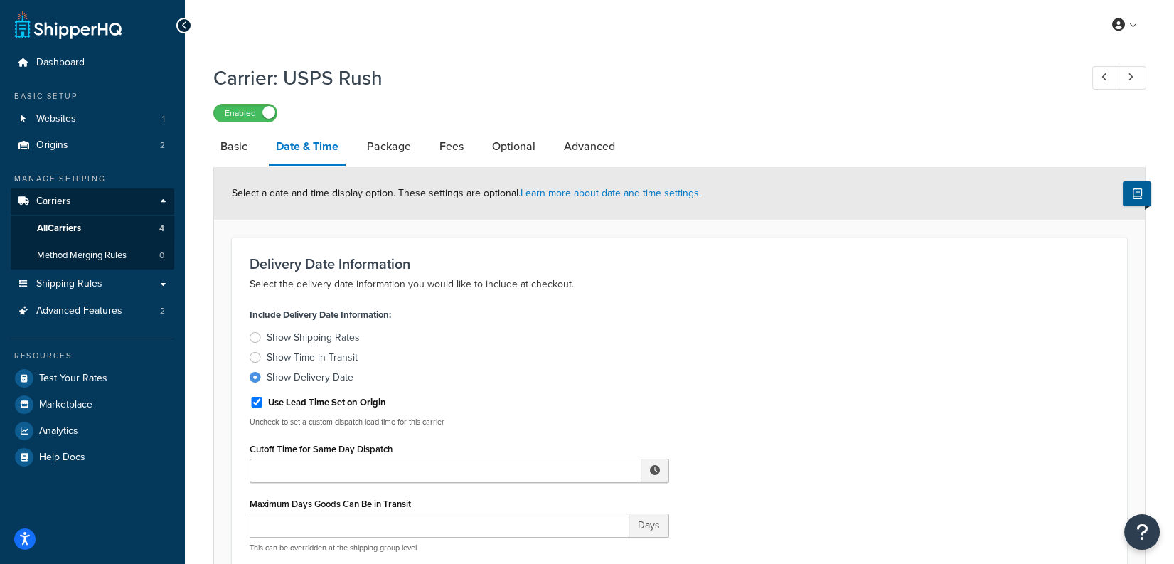
drag, startPoint x: 372, startPoint y: 379, endPoint x: 609, endPoint y: 377, distance: 236.8
click at [609, 377] on label "Show Delivery Date" at bounding box center [460, 377] width 420 height 14
click at [0, 0] on input "Show Delivery Date" at bounding box center [0, 0] width 0 height 0
drag, startPoint x: 368, startPoint y: 401, endPoint x: 267, endPoint y: 398, distance: 100.3
click at [267, 398] on div "Use Lead Time Set on Origin" at bounding box center [460, 400] width 420 height 21
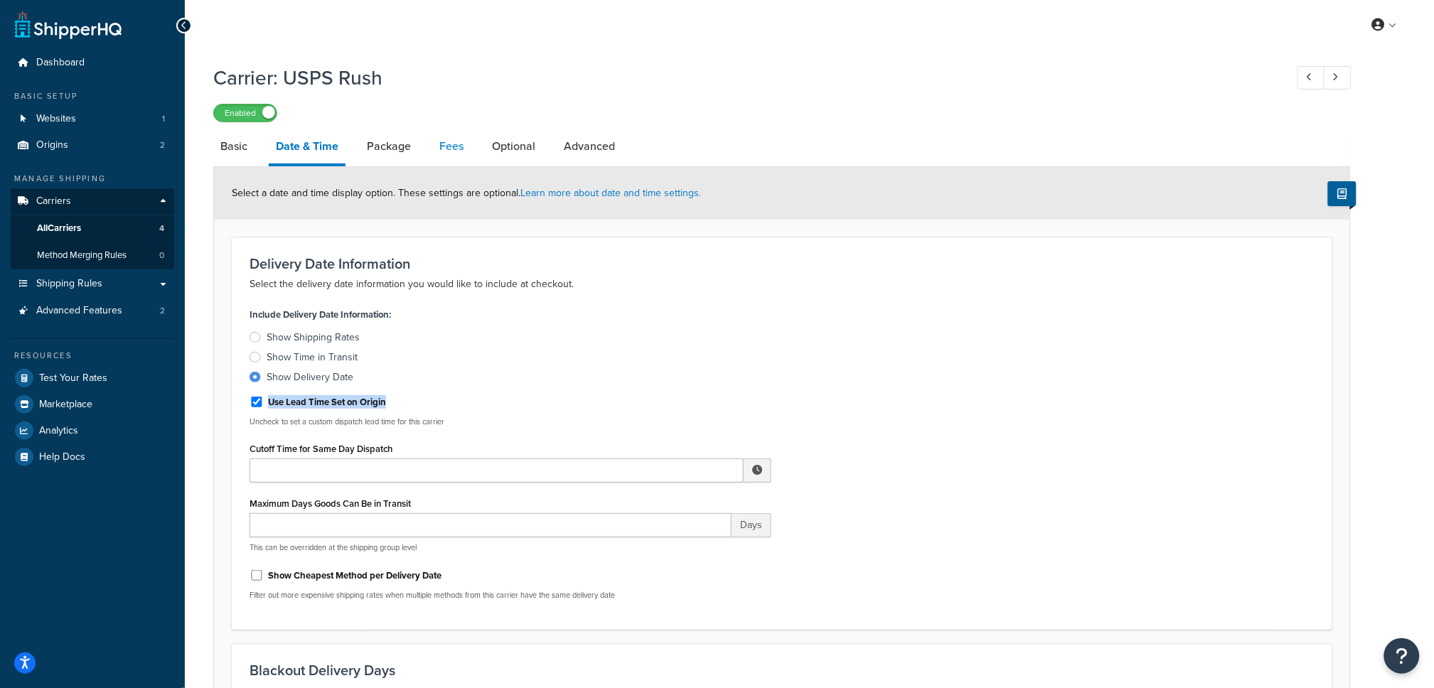
click at [444, 143] on link "Fees" at bounding box center [451, 146] width 38 height 34
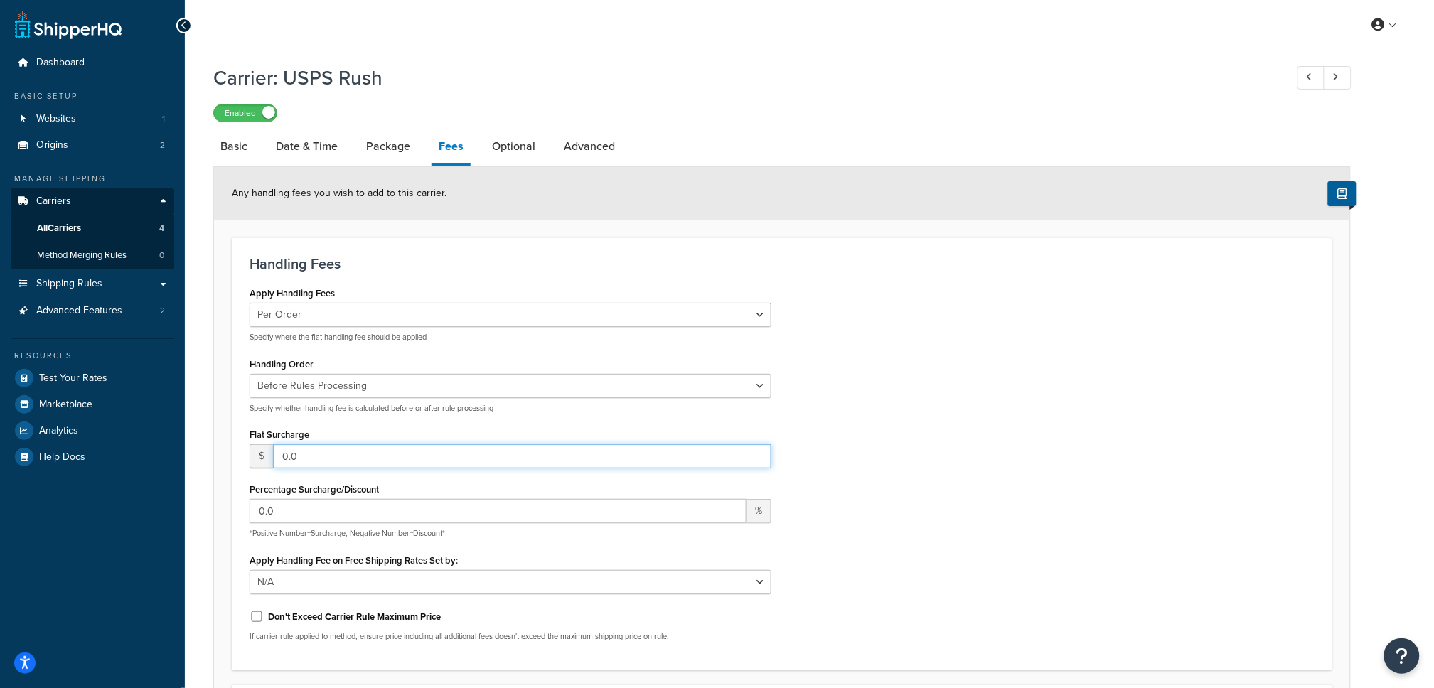
click at [450, 449] on input "0.0" at bounding box center [522, 456] width 499 height 24
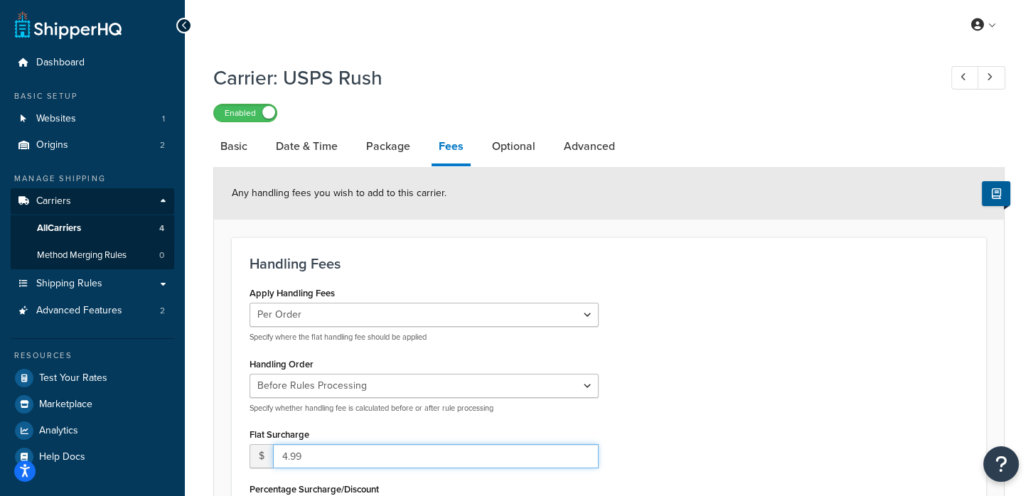
type input "4.99"
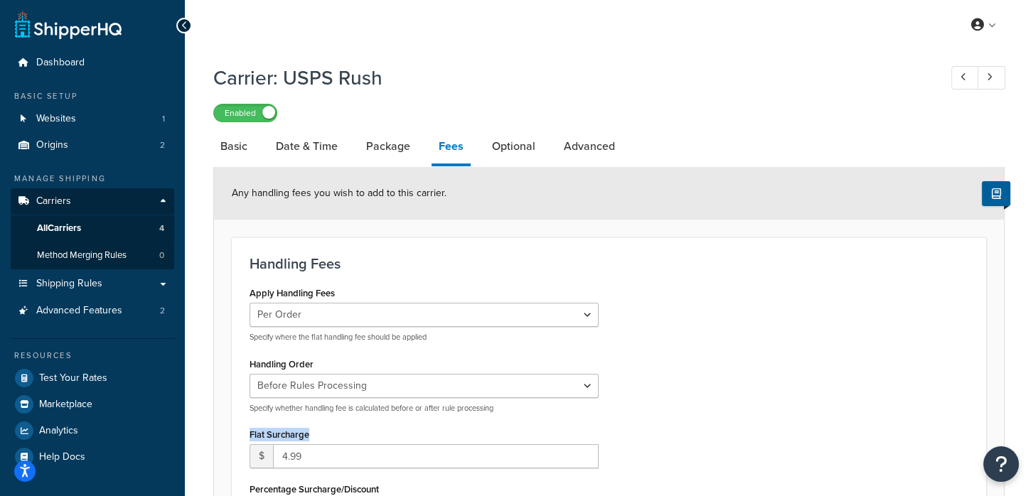
drag, startPoint x: 348, startPoint y: 434, endPoint x: 247, endPoint y: 430, distance: 100.4
click at [247, 430] on div "Apply Handling Fees Per Order Per Item Per Package Specify where the flat handl…" at bounding box center [424, 473] width 370 height 380
click at [95, 149] on link "Origins 2" at bounding box center [93, 145] width 164 height 26
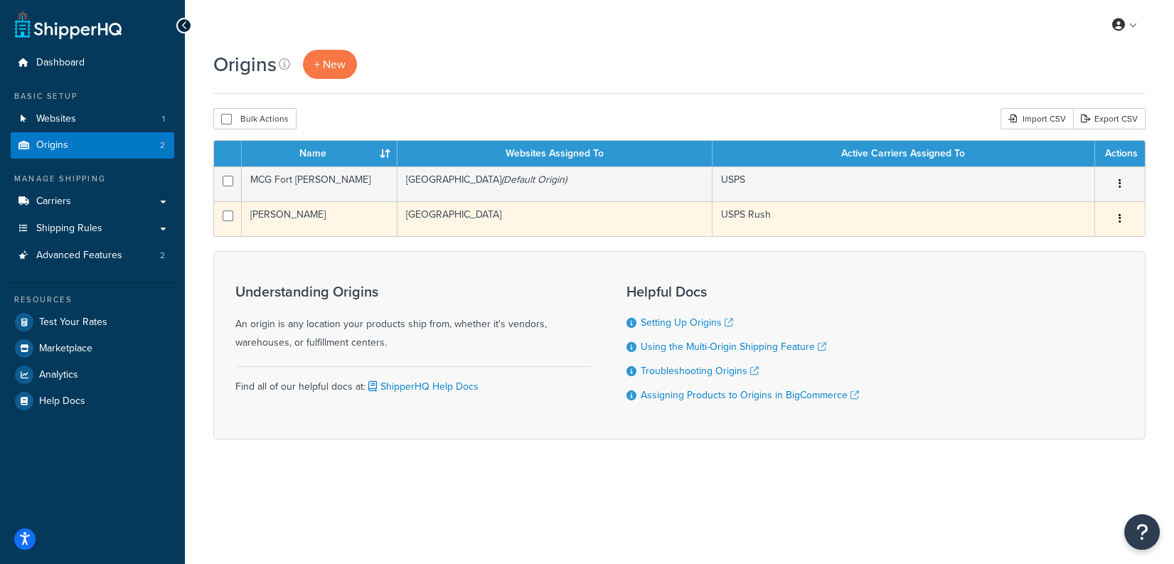
click at [320, 215] on td "[PERSON_NAME]" at bounding box center [320, 218] width 156 height 35
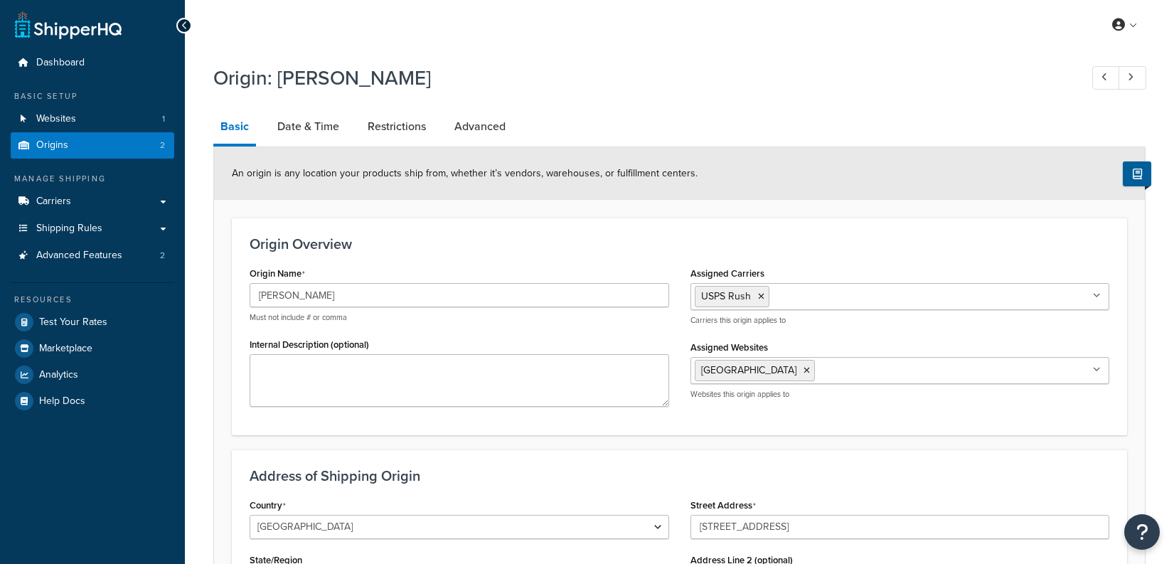
select select "5"
click at [316, 125] on link "Date & Time" at bounding box center [308, 127] width 76 height 34
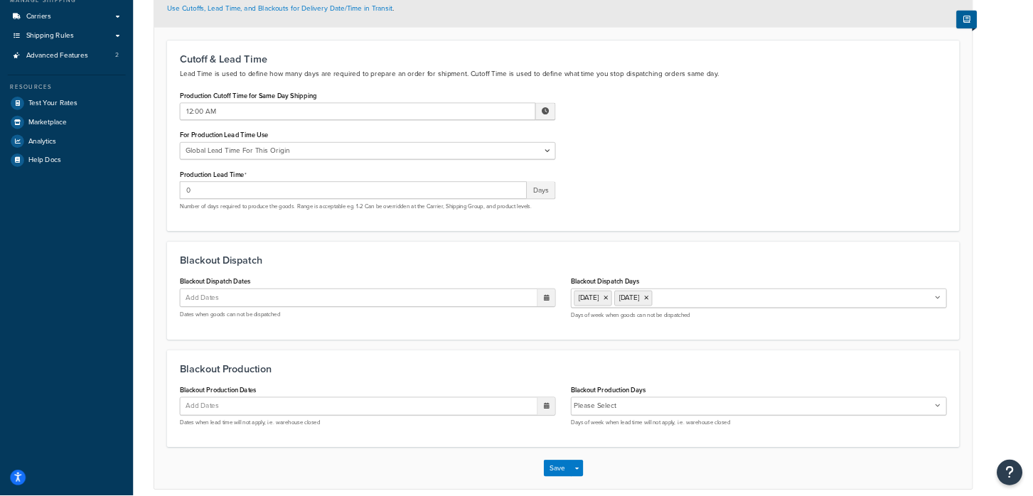
scroll to position [178, 0]
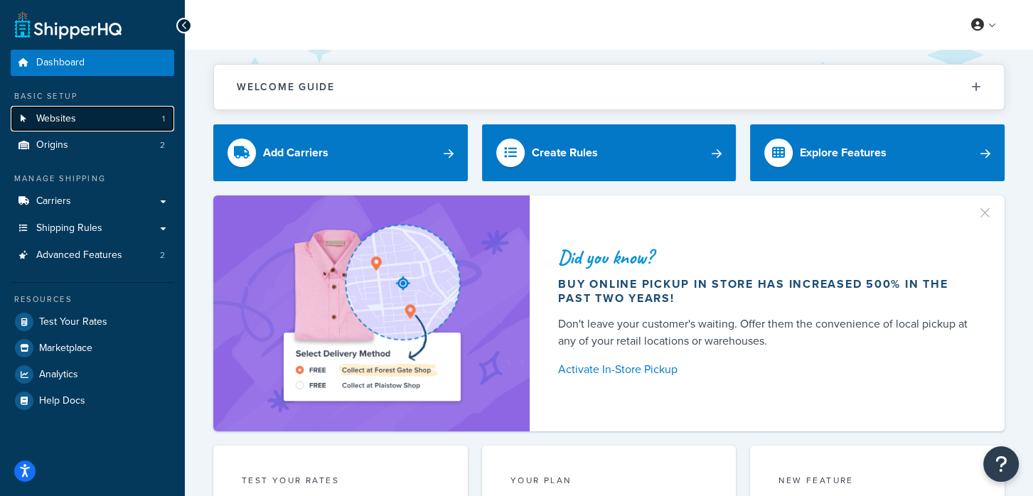
click at [109, 125] on link "Websites 1" at bounding box center [93, 119] width 164 height 26
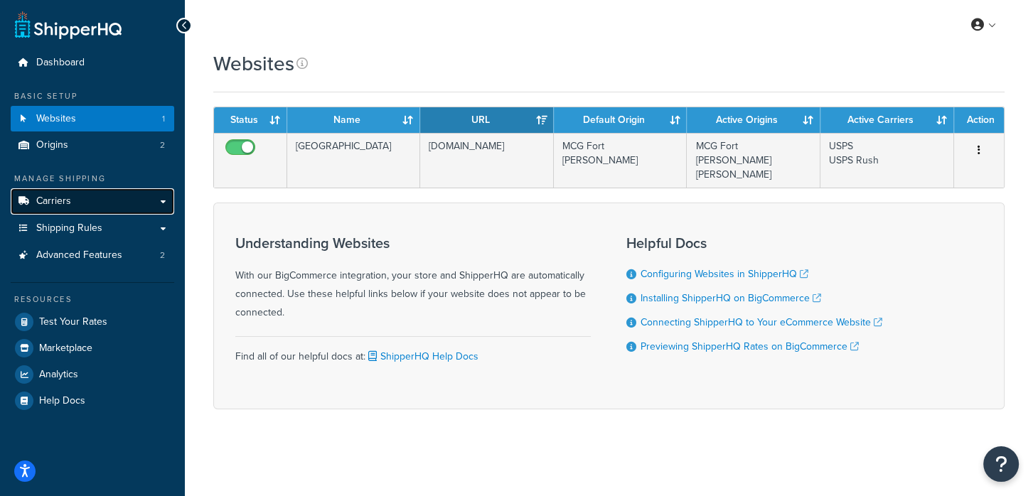
click at [81, 199] on link "Carriers" at bounding box center [93, 201] width 164 height 26
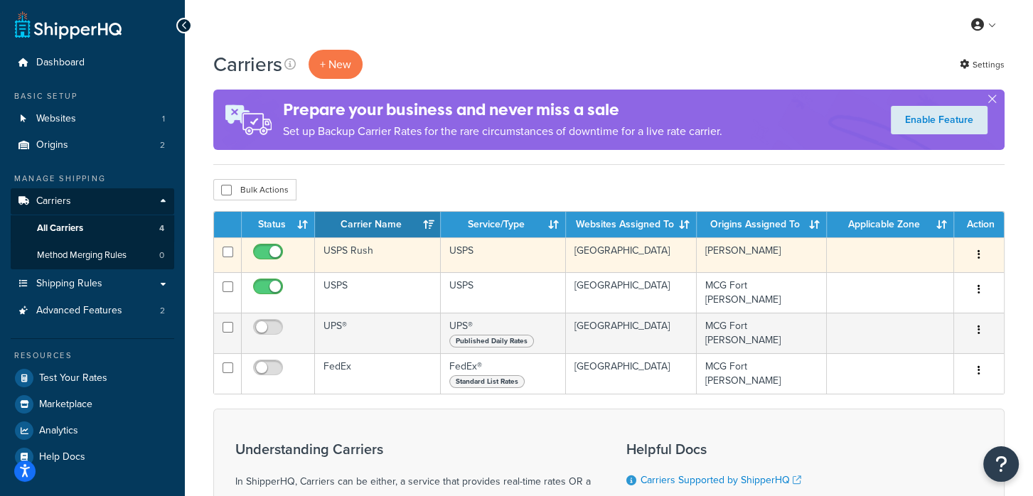
click at [369, 256] on td "USPS Rush" at bounding box center [378, 255] width 126 height 35
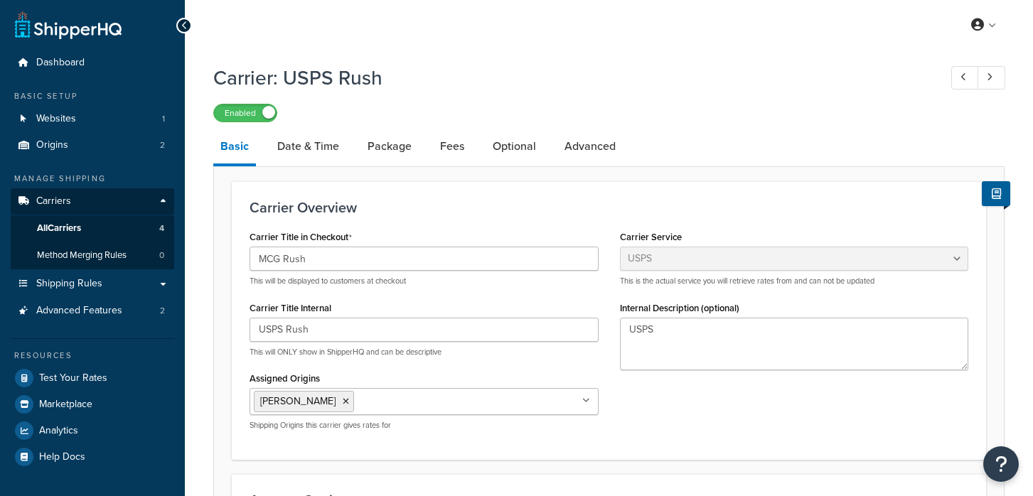
select select "usps"
select select "ONLINE"
click at [332, 151] on link "Date & Time" at bounding box center [308, 146] width 76 height 34
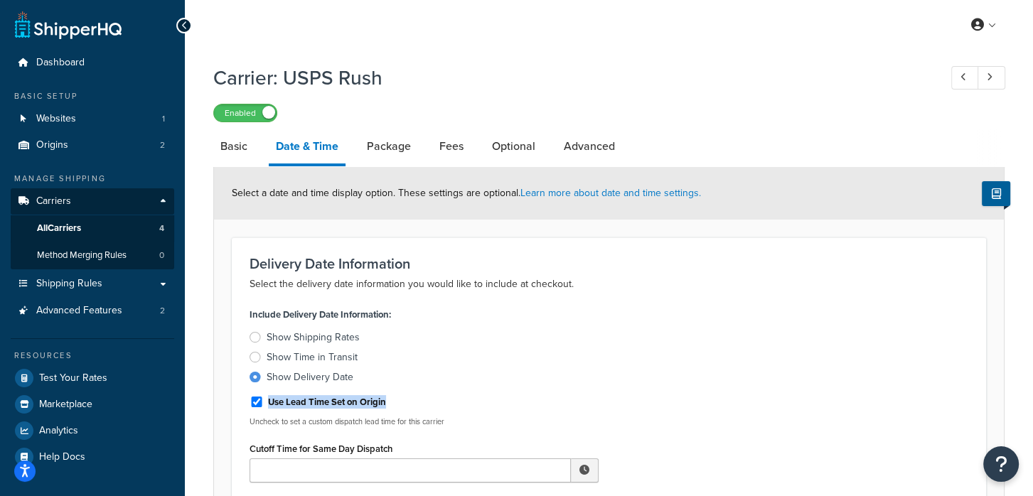
drag, startPoint x: 407, startPoint y: 402, endPoint x: 361, endPoint y: 360, distance: 61.9
click at [269, 403] on div "Use Lead Time Set on Origin" at bounding box center [424, 400] width 349 height 21
click at [117, 319] on link "Advanced Features 2" at bounding box center [93, 311] width 164 height 26
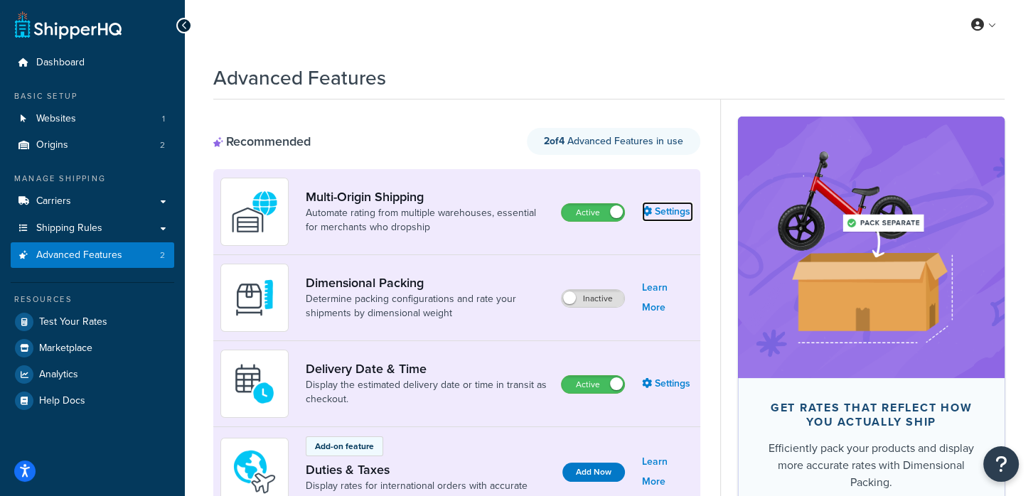
click at [665, 215] on link "Settings" at bounding box center [667, 212] width 51 height 20
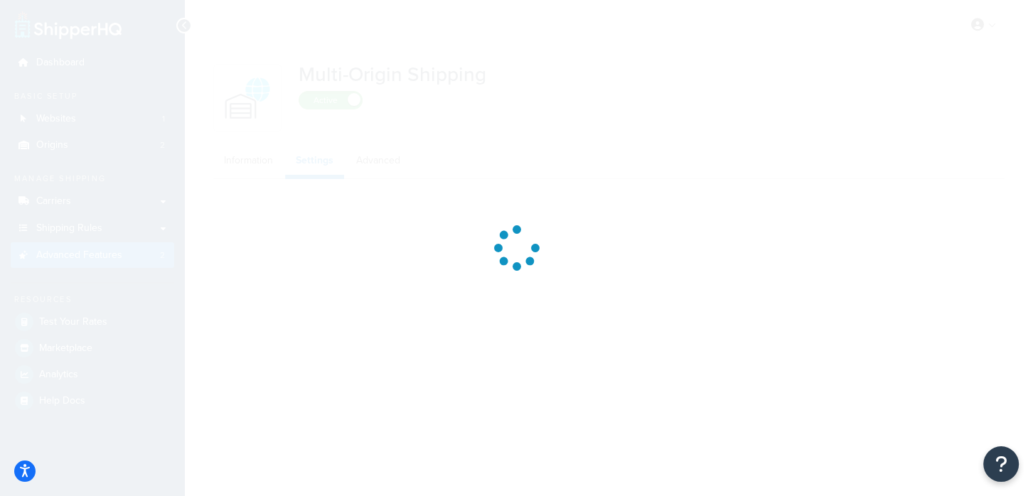
select select "FEWEST"
select select "false"
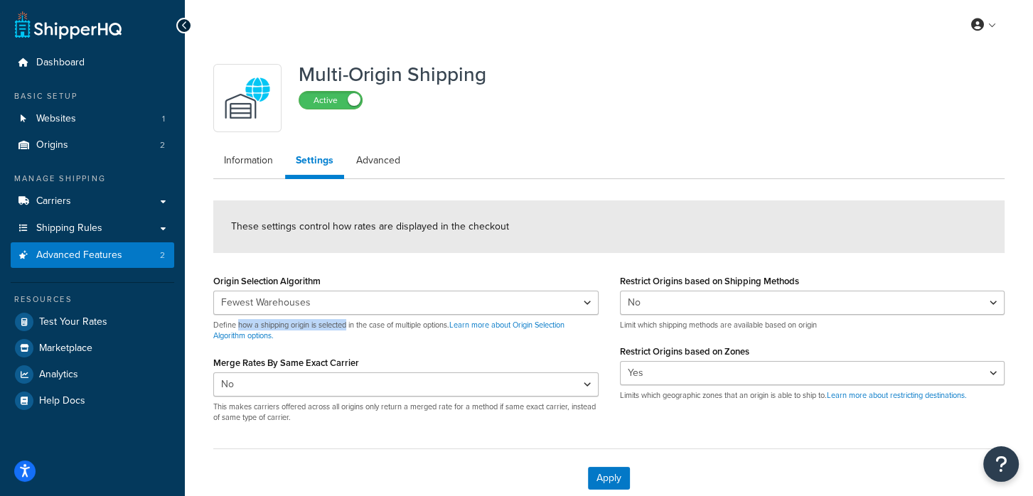
drag, startPoint x: 238, startPoint y: 326, endPoint x: 350, endPoint y: 327, distance: 111.7
click at [350, 327] on p "Define how a shipping origin is selected in the case of multiple options. Learn…" at bounding box center [405, 331] width 385 height 22
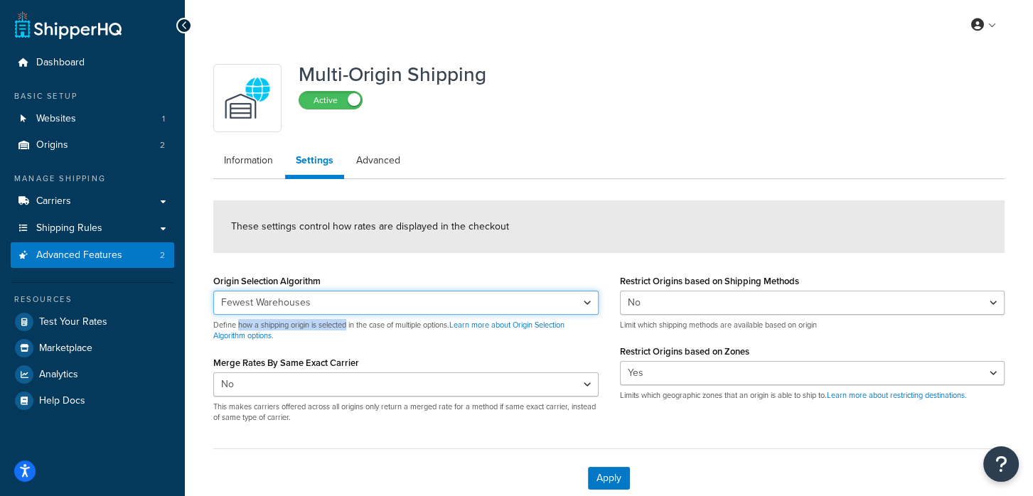
click at [333, 296] on select "Nearest Warehouse Fewest Warehouses" at bounding box center [405, 303] width 385 height 24
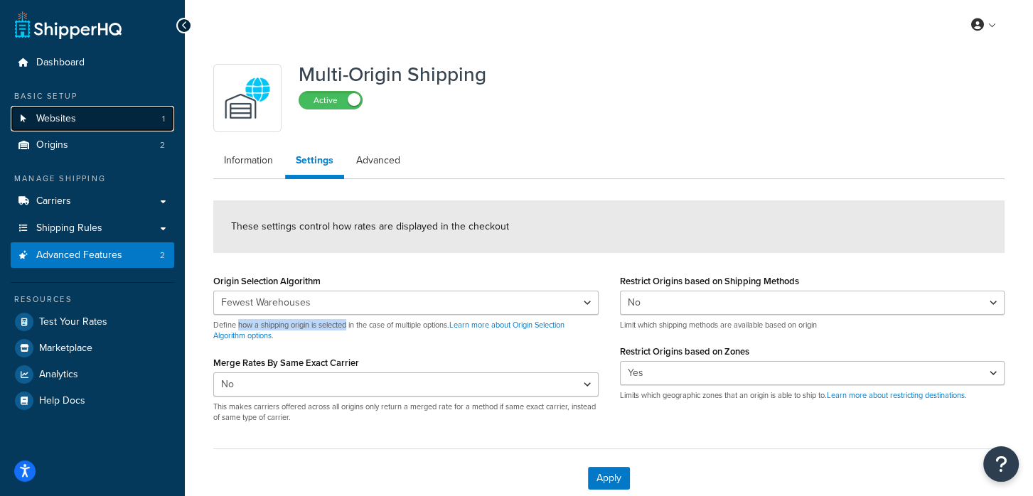
click at [139, 116] on link "Websites 1" at bounding box center [93, 119] width 164 height 26
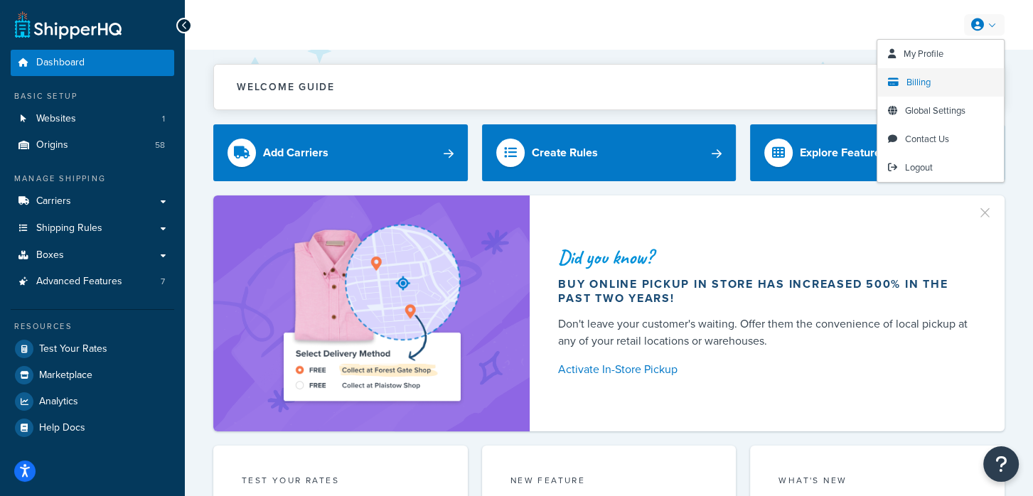
click at [921, 76] on span "Billing" at bounding box center [919, 82] width 24 height 14
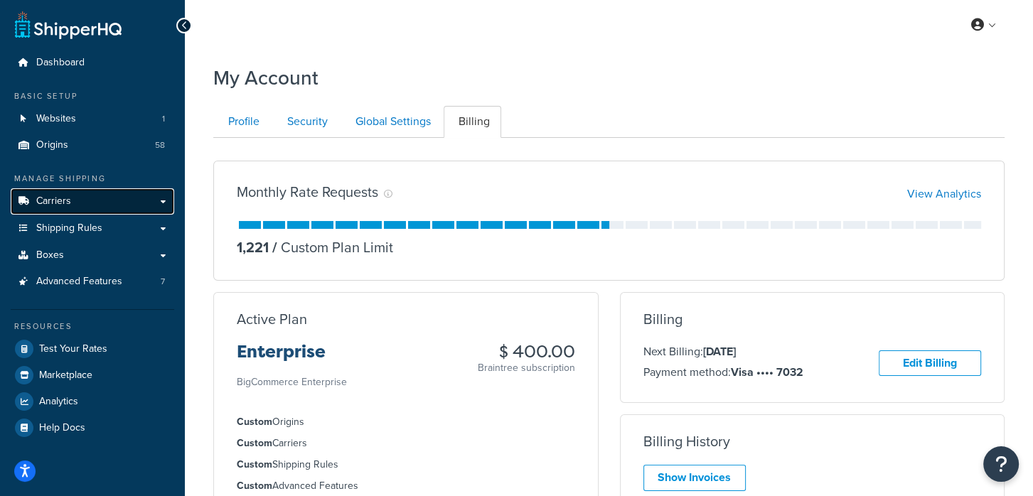
click at [120, 196] on link "Carriers" at bounding box center [93, 201] width 164 height 26
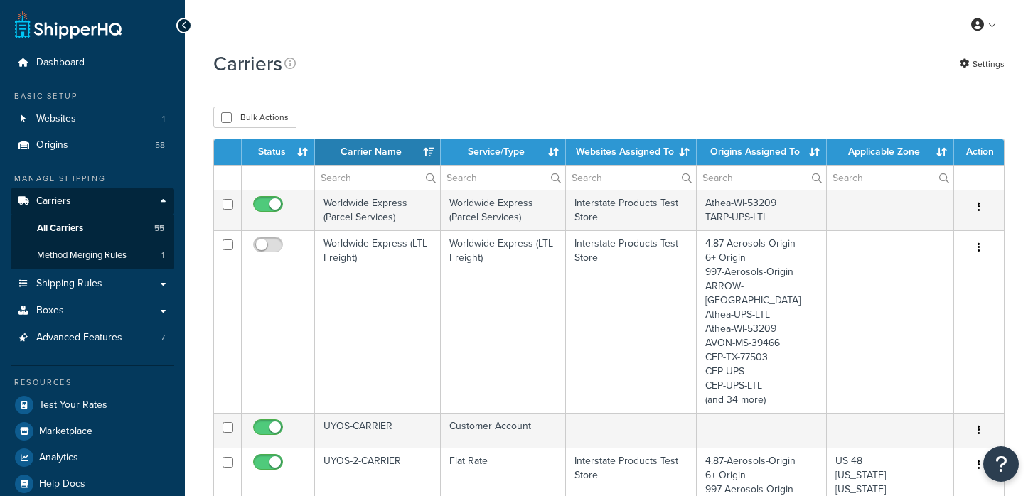
select select "15"
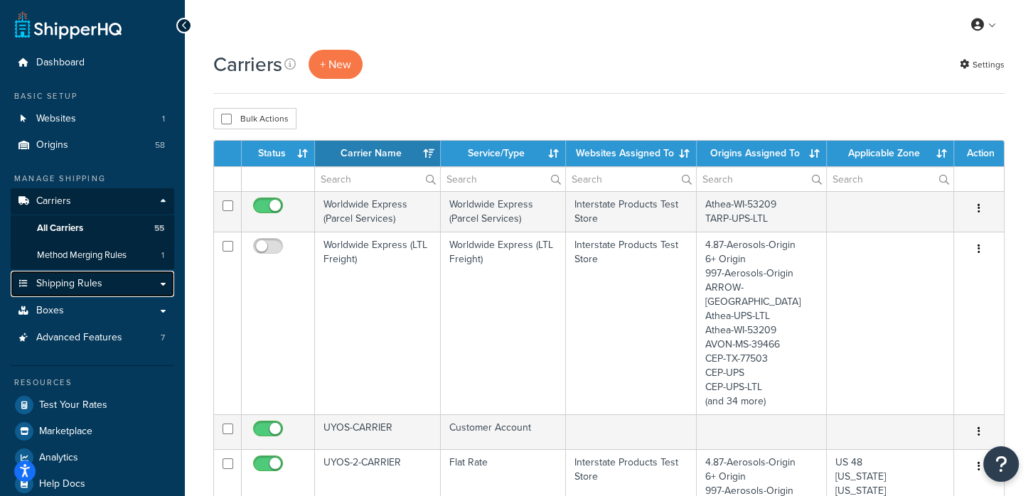
click at [98, 281] on span "Shipping Rules" at bounding box center [69, 284] width 66 height 12
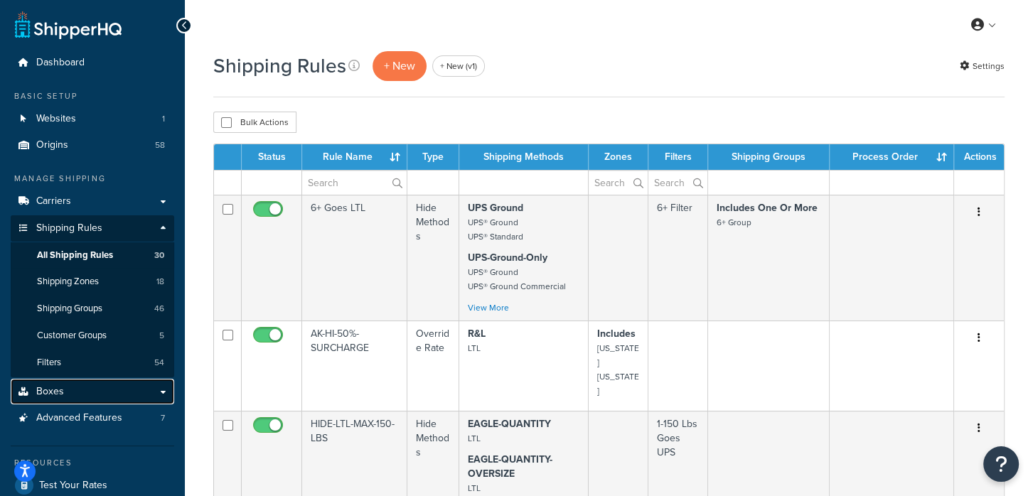
click at [90, 383] on link "Boxes" at bounding box center [93, 392] width 164 height 26
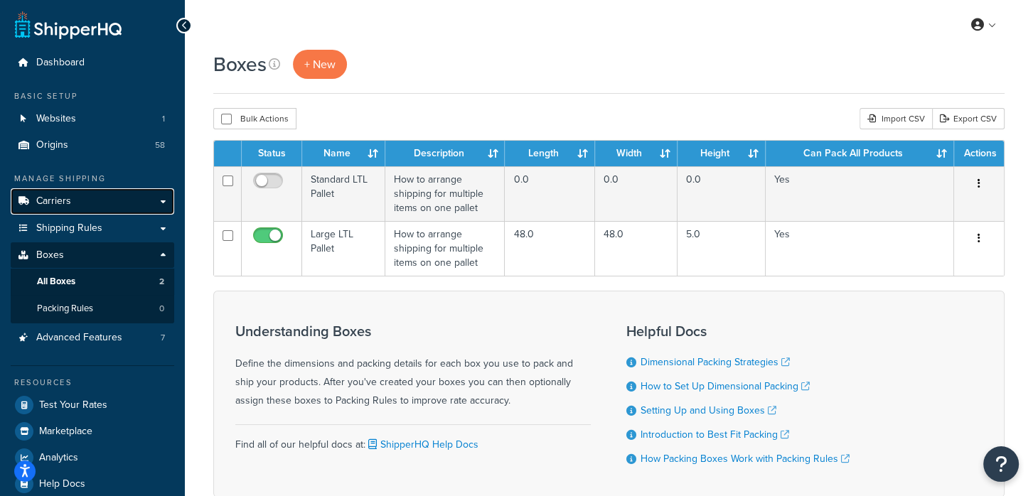
click at [51, 196] on span "Carriers" at bounding box center [53, 202] width 35 height 12
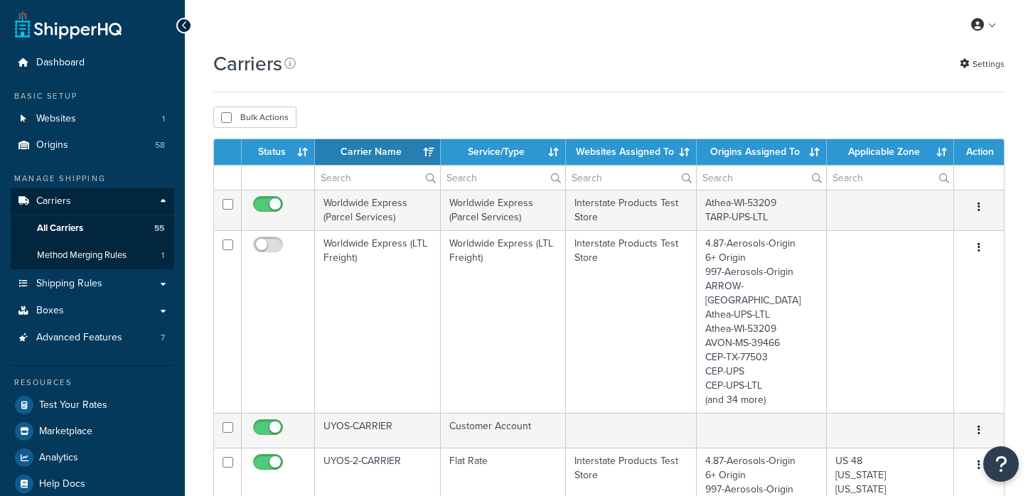
select select "15"
